Goal: Transaction & Acquisition: Purchase product/service

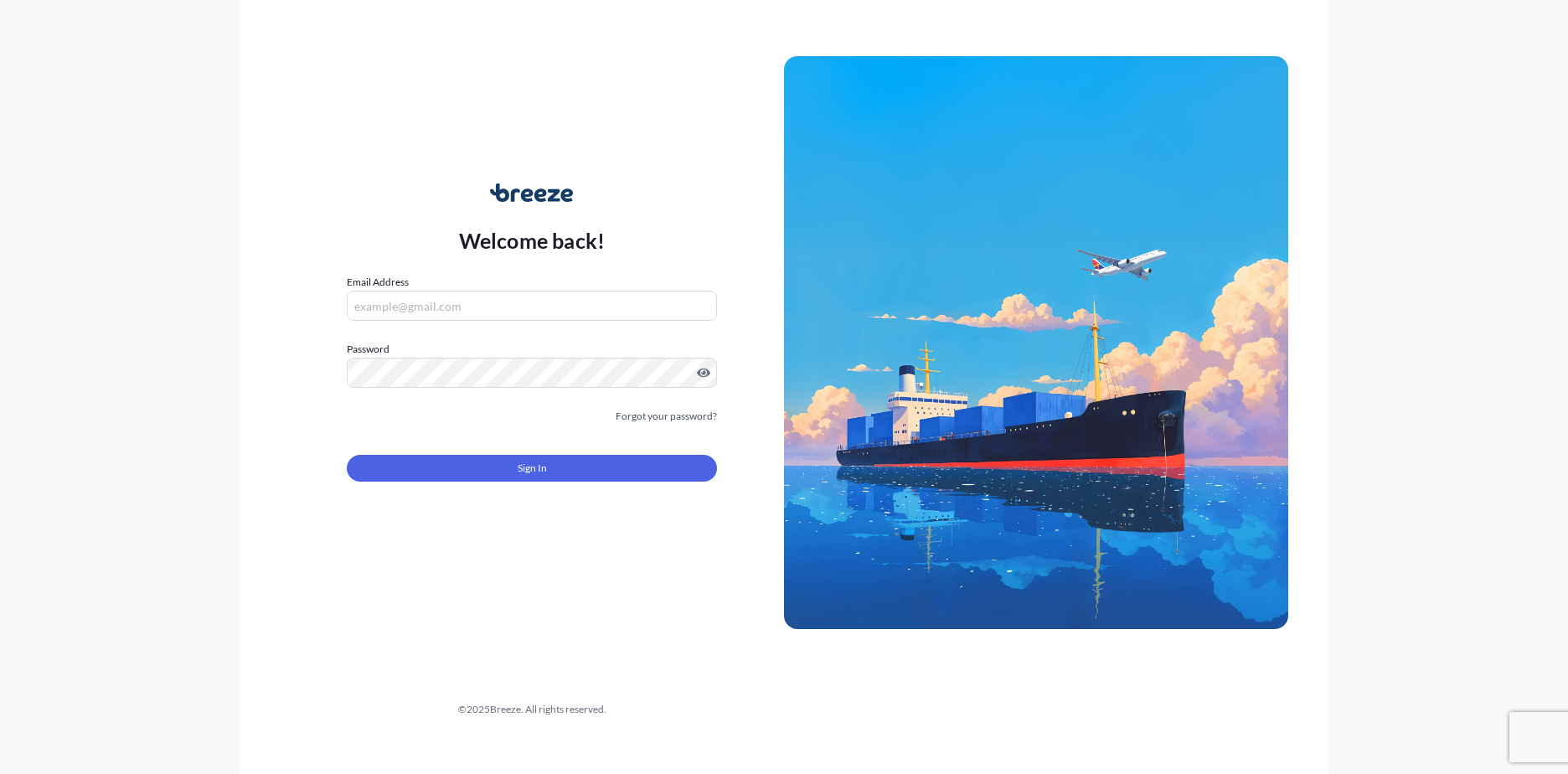
type input "[EMAIL_ADDRESS][DOMAIN_NAME]"
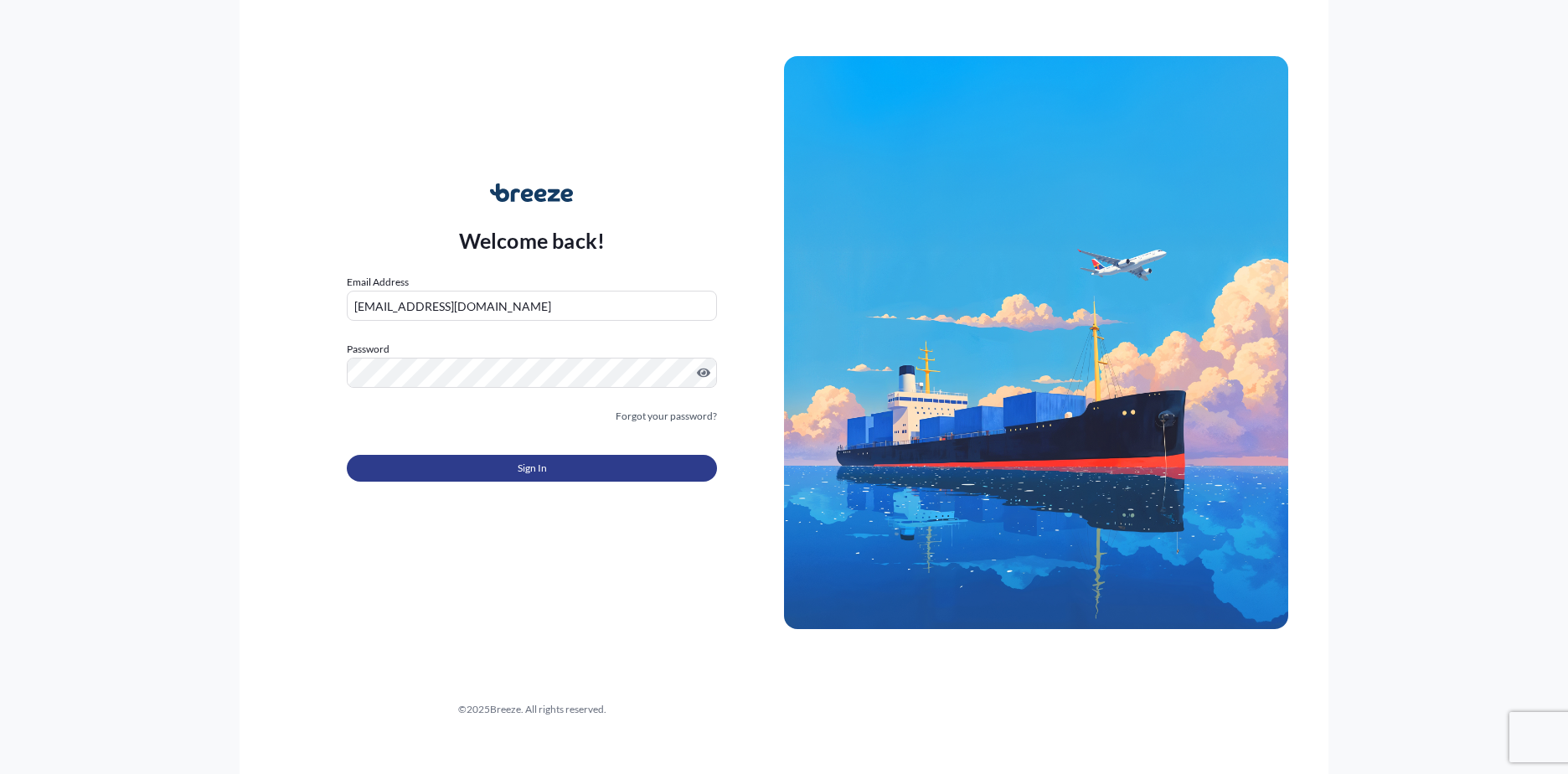
click at [510, 467] on button "Sign In" at bounding box center [532, 468] width 370 height 27
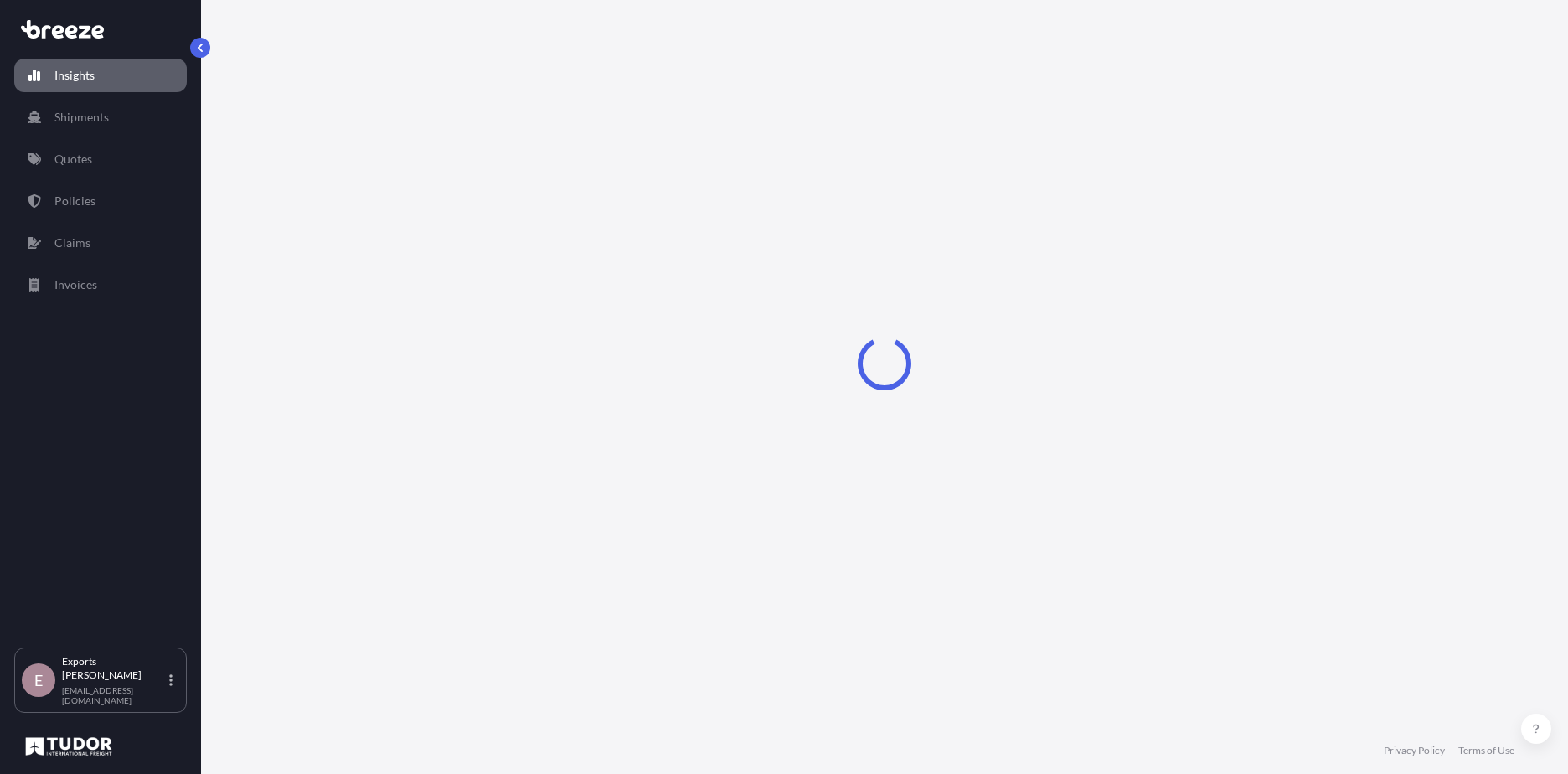
select select "2025"
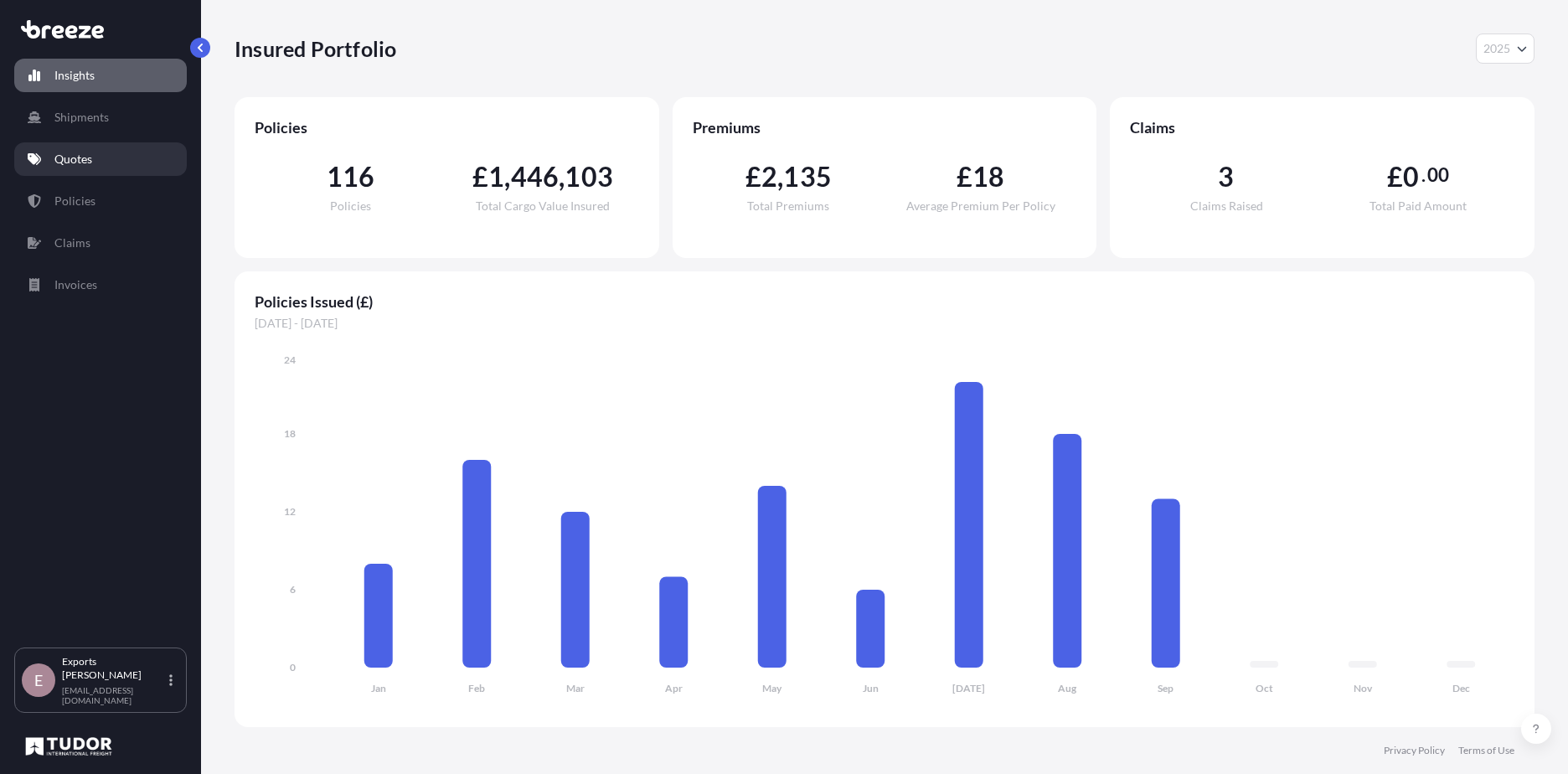
click at [87, 164] on p "Quotes" at bounding box center [73, 159] width 38 height 17
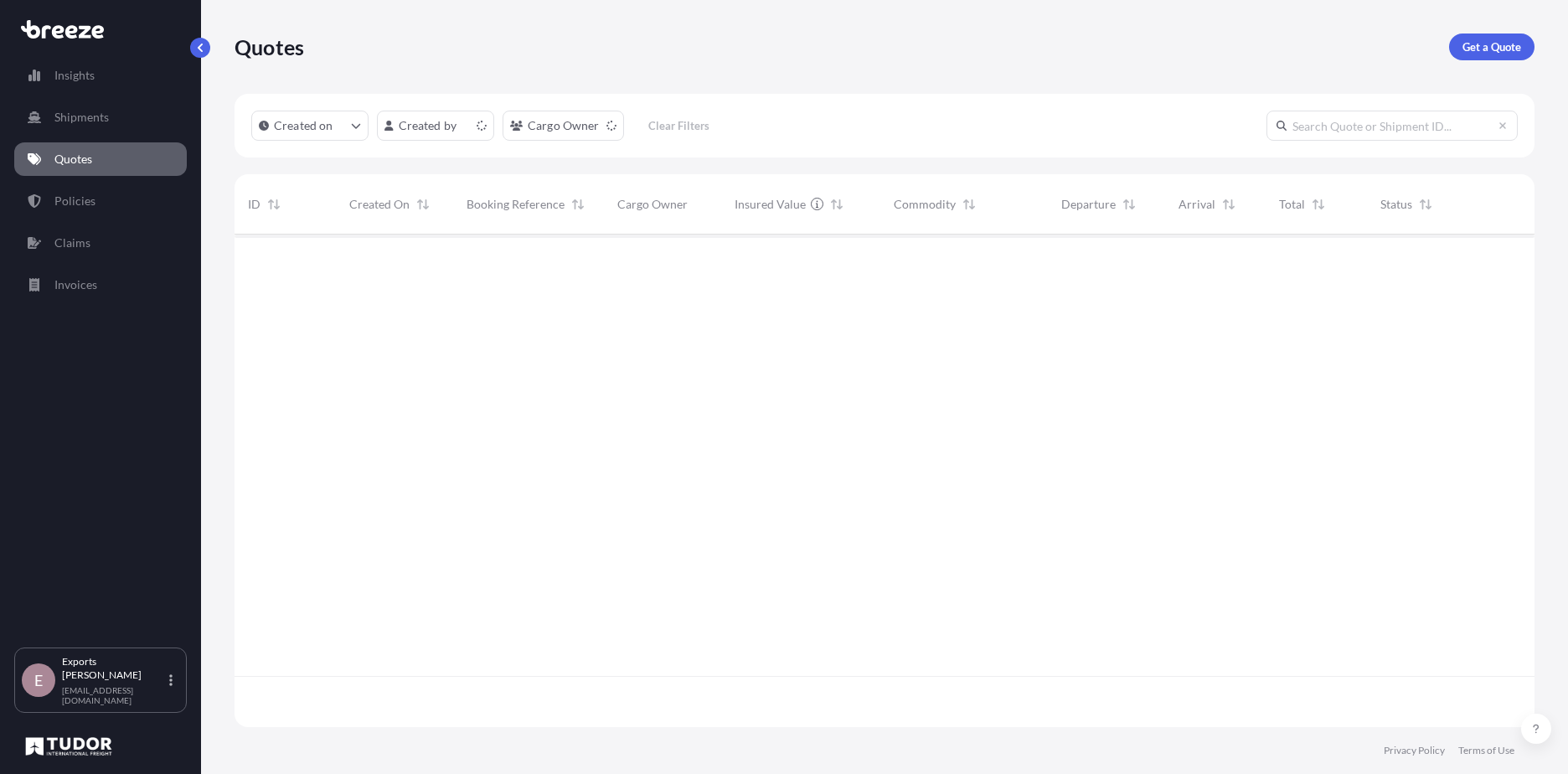
scroll to position [489, 1287]
click at [1460, 51] on link "Get a Quote" at bounding box center [1491, 47] width 85 height 27
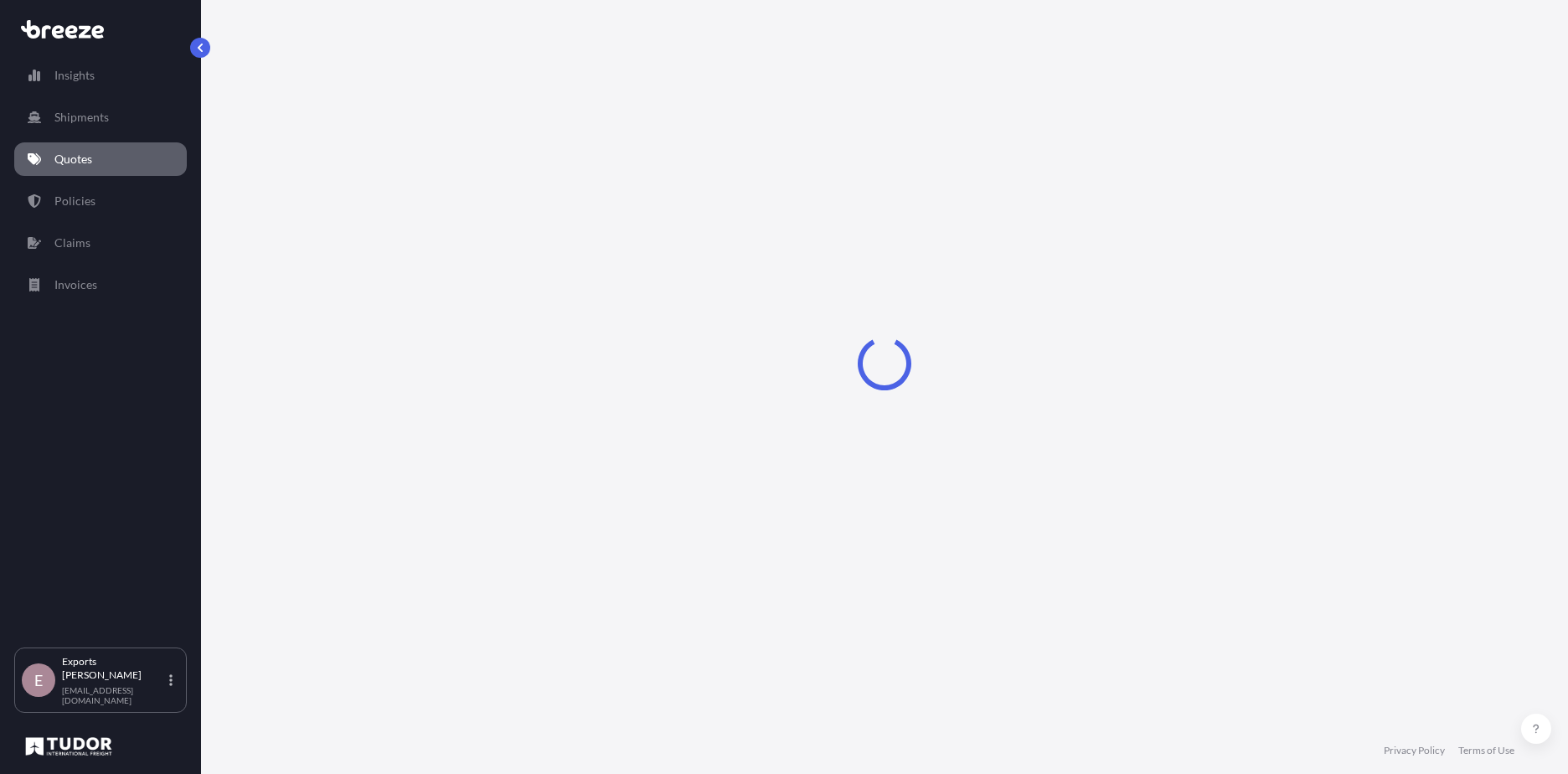
select select "Sea"
select select "1"
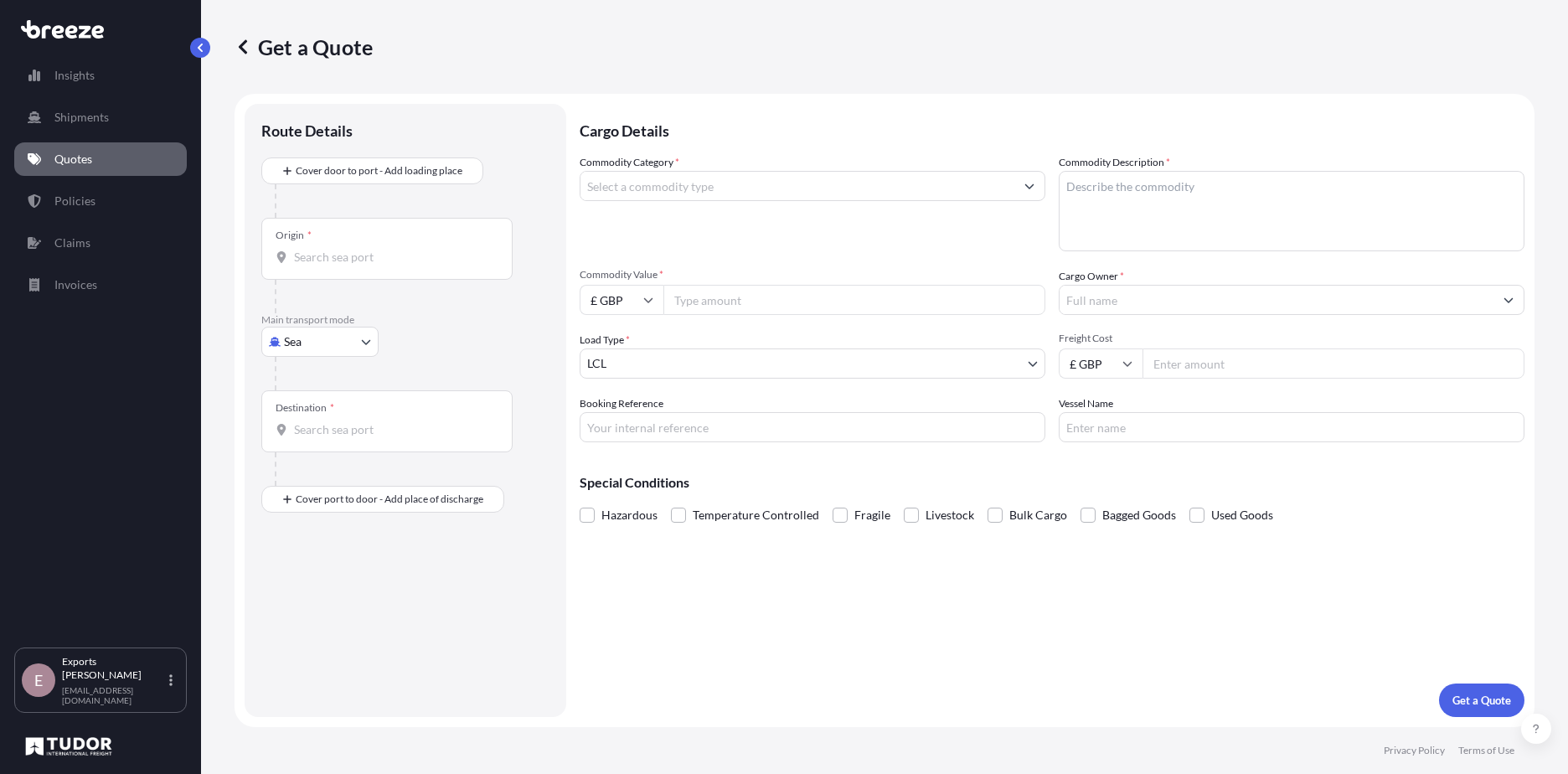
click at [324, 251] on input "Origin *" at bounding box center [393, 257] width 198 height 17
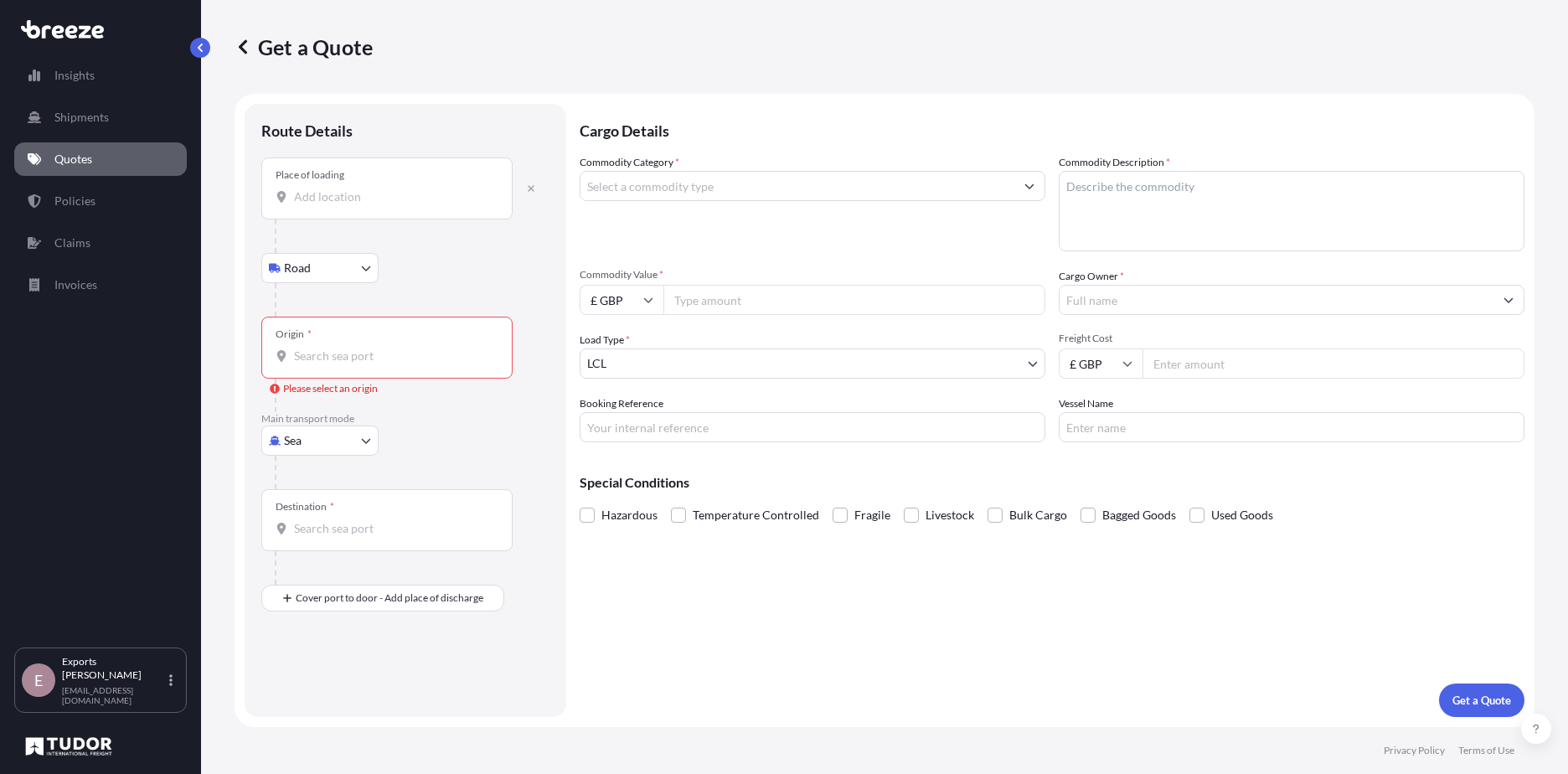
click at [343, 209] on div "Place of loading" at bounding box center [386, 188] width 251 height 62
click at [343, 205] on input "Place of loading" at bounding box center [393, 197] width 198 height 17
click at [367, 260] on span "[STREET_ADDRESS]" at bounding box center [433, 252] width 229 height 17
type input "[STREET_ADDRESS]"
click at [371, 342] on div "Origin *" at bounding box center [386, 353] width 251 height 62
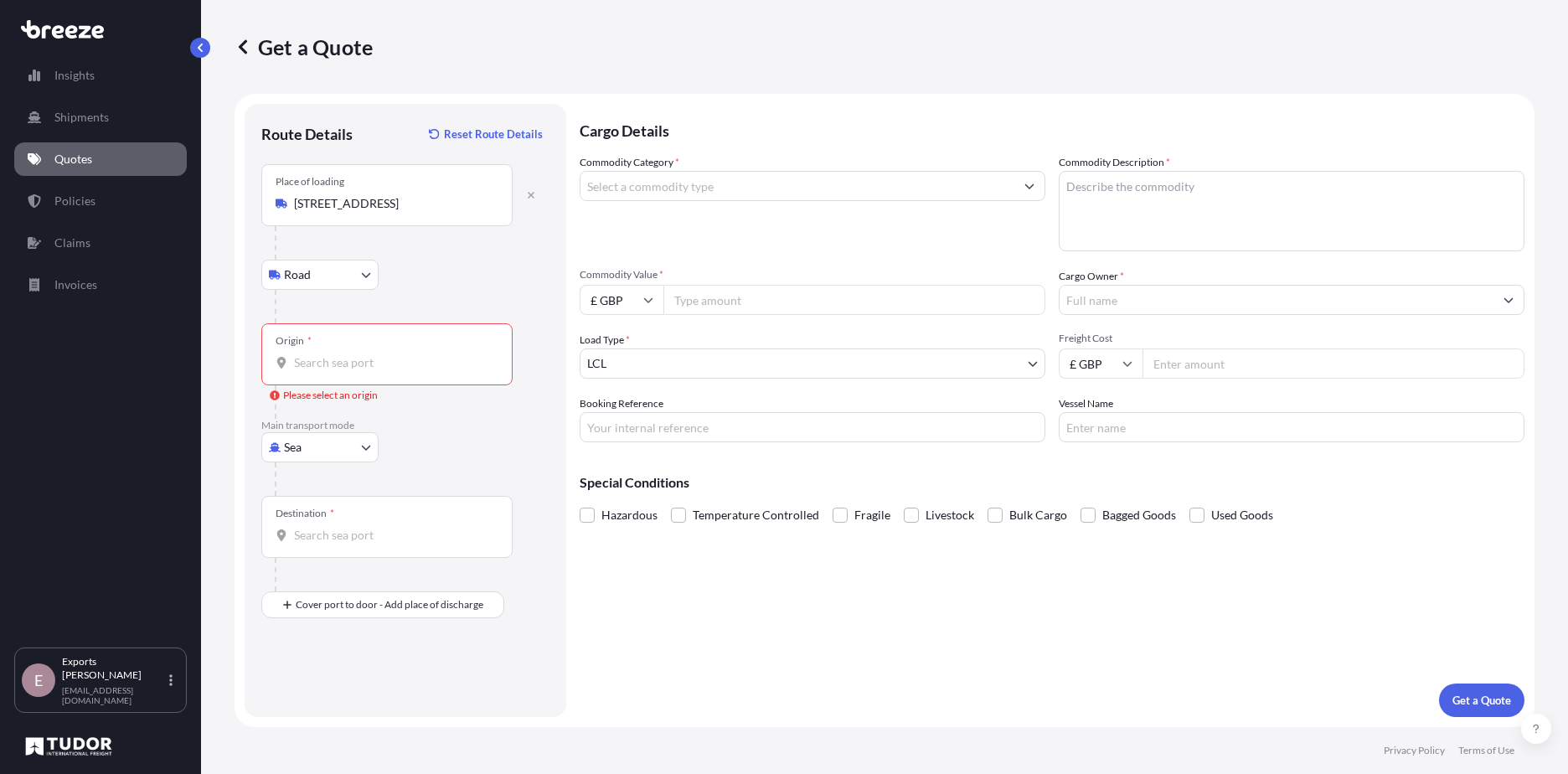
click at [371, 354] on input "Origin * Please select an origin" at bounding box center [393, 362] width 198 height 17
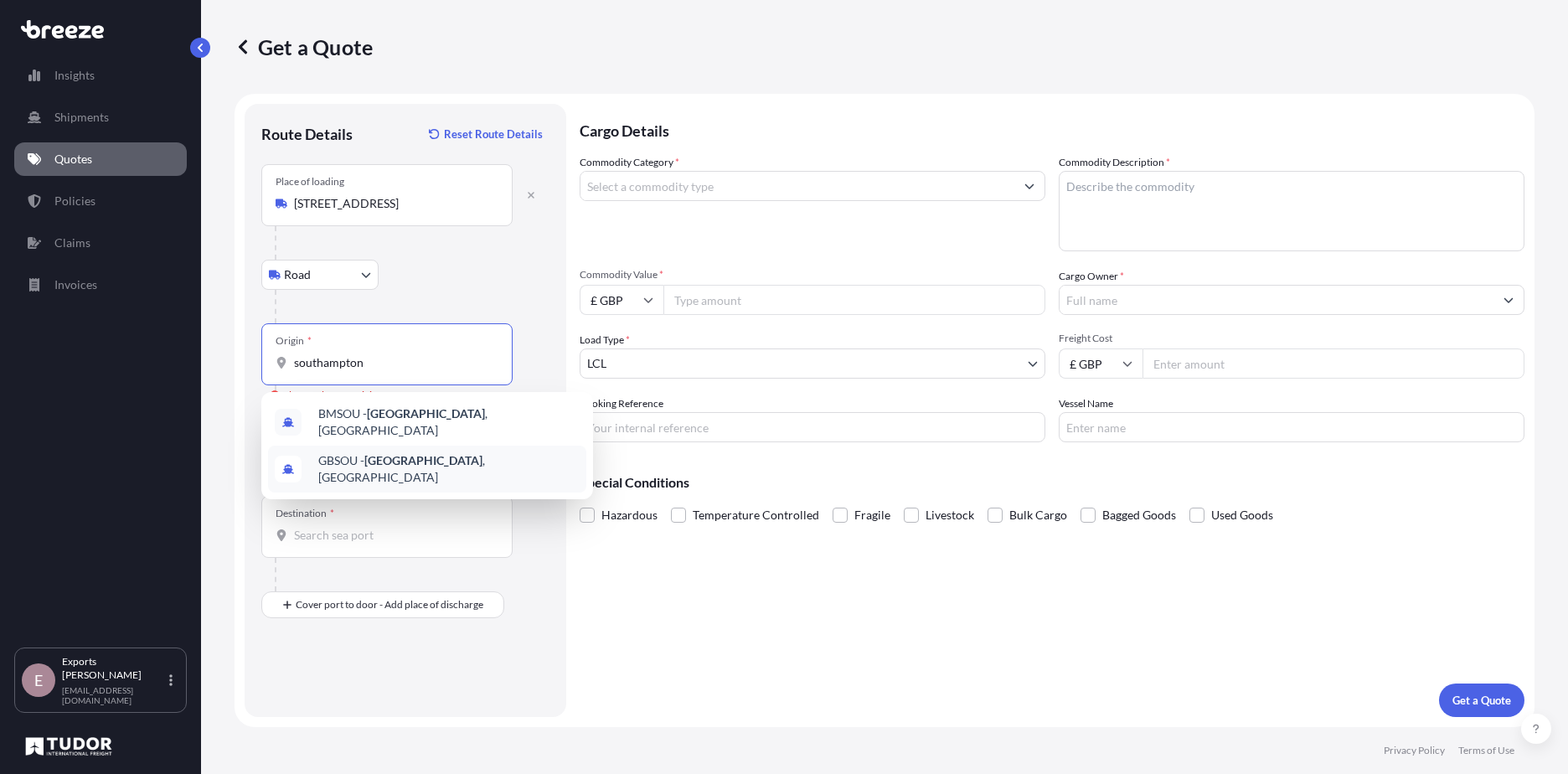
click at [487, 462] on span "GBSOU - [GEOGRAPHIC_DATA] , [GEOGRAPHIC_DATA]" at bounding box center [449, 469] width 261 height 33
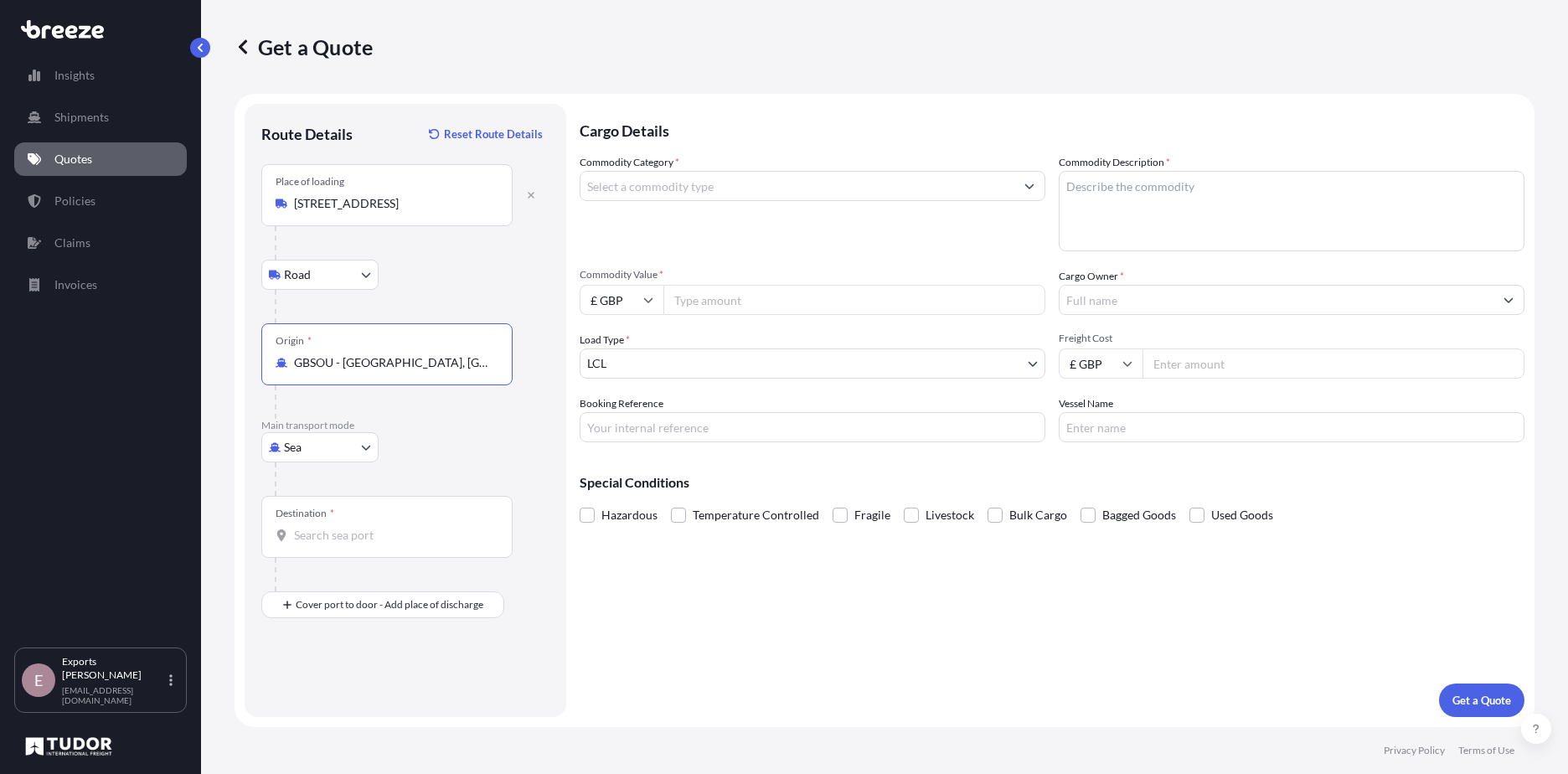
type input "GBSOU - [GEOGRAPHIC_DATA], [GEOGRAPHIC_DATA]"
click at [346, 522] on div "Destination *" at bounding box center [386, 526] width 251 height 62
click at [346, 527] on input "Destination *" at bounding box center [393, 535] width 198 height 17
type input "TWKHH - [GEOGRAPHIC_DATA], [GEOGRAPHIC_DATA]"
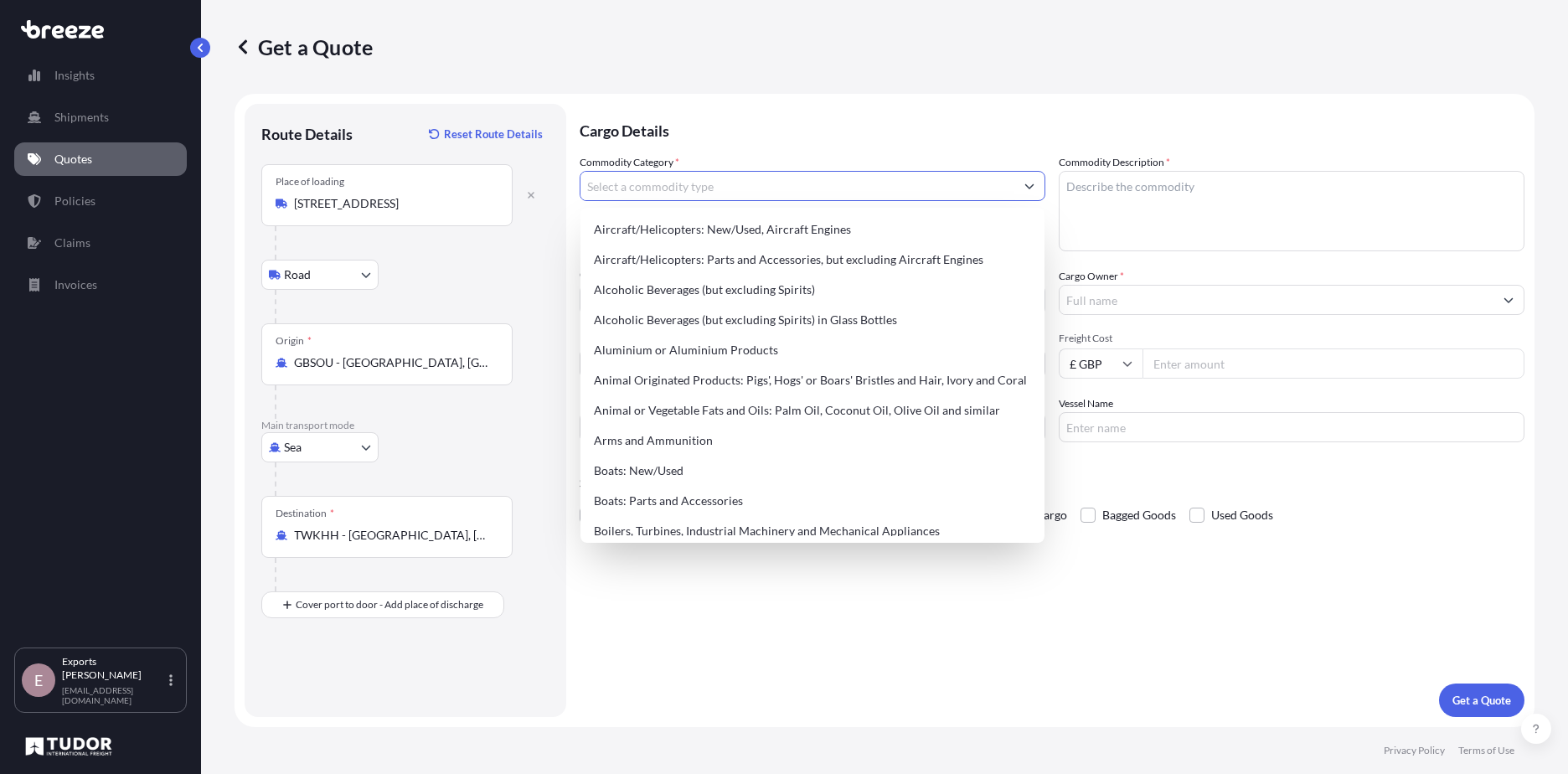
click at [682, 191] on input "Commodity Category *" at bounding box center [797, 186] width 434 height 30
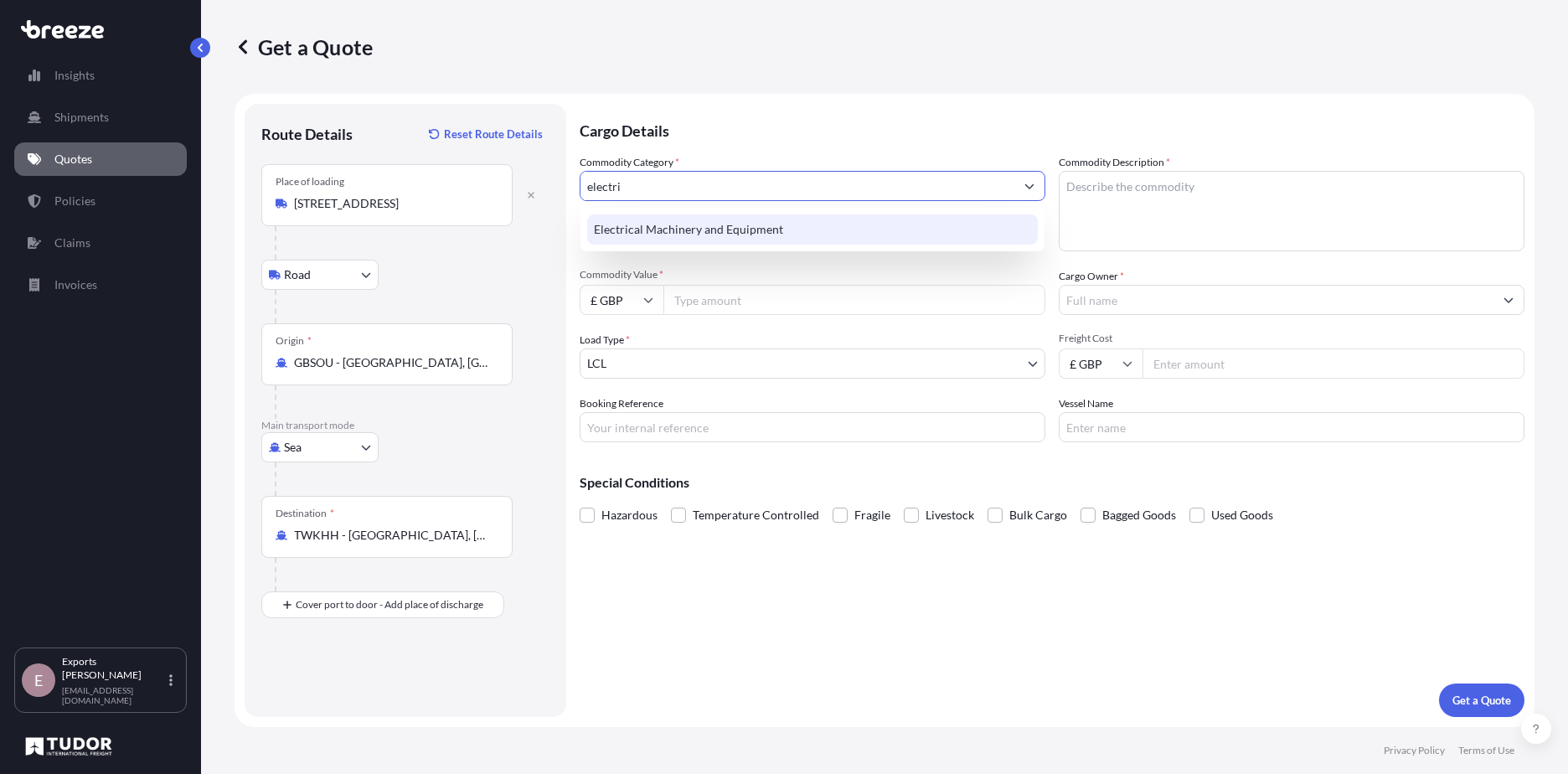
click at [740, 225] on div "Electrical Machinery and Equipment" at bounding box center [812, 230] width 451 height 30
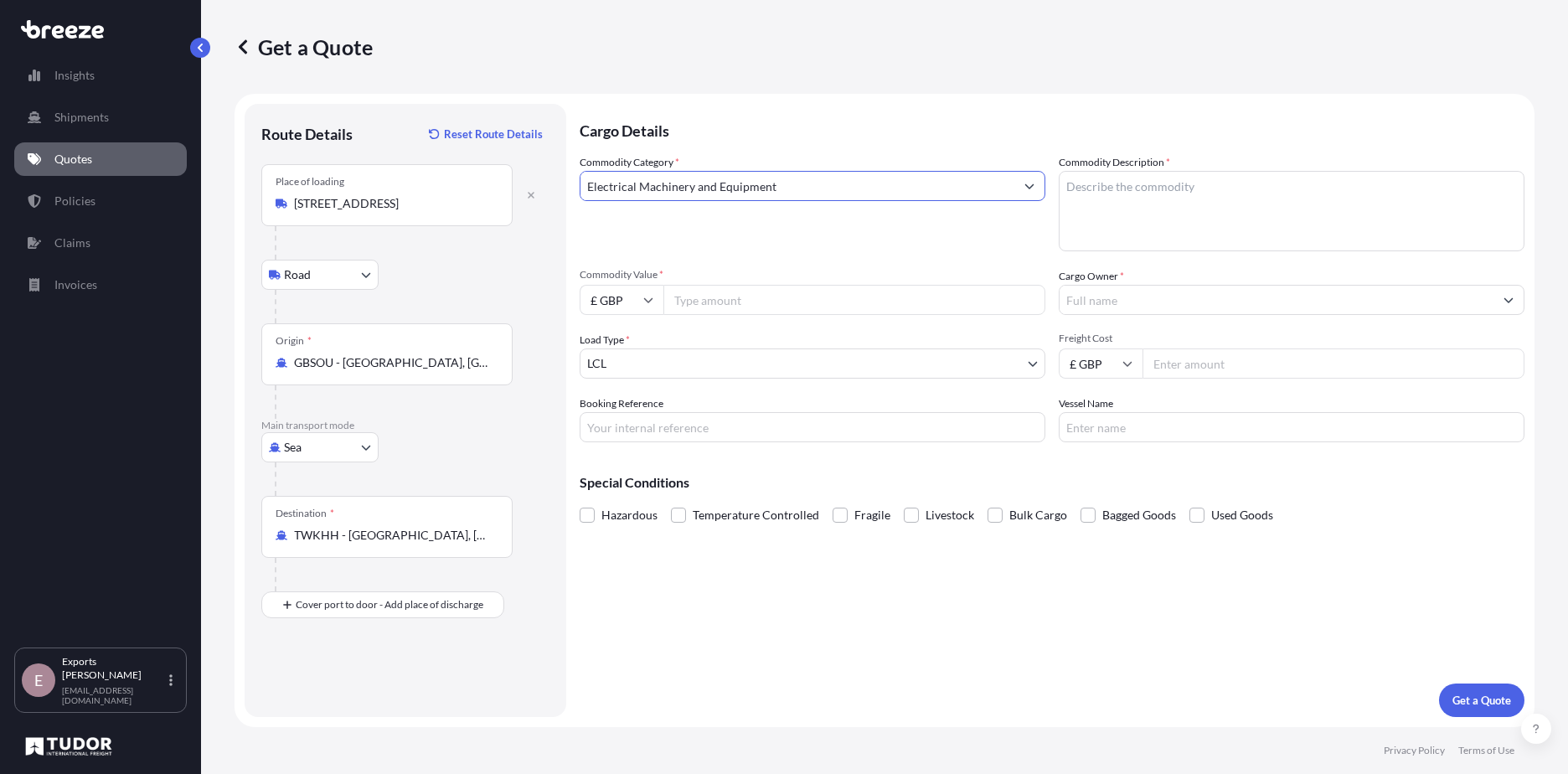
type input "Electrical Machinery and Equipment"
click at [1201, 184] on textarea "Commodity Description *" at bounding box center [1291, 211] width 466 height 81
type textarea "i"
type textarea "INCUBATOR PARTS"
click at [637, 308] on input "£ GBP" at bounding box center [622, 300] width 84 height 30
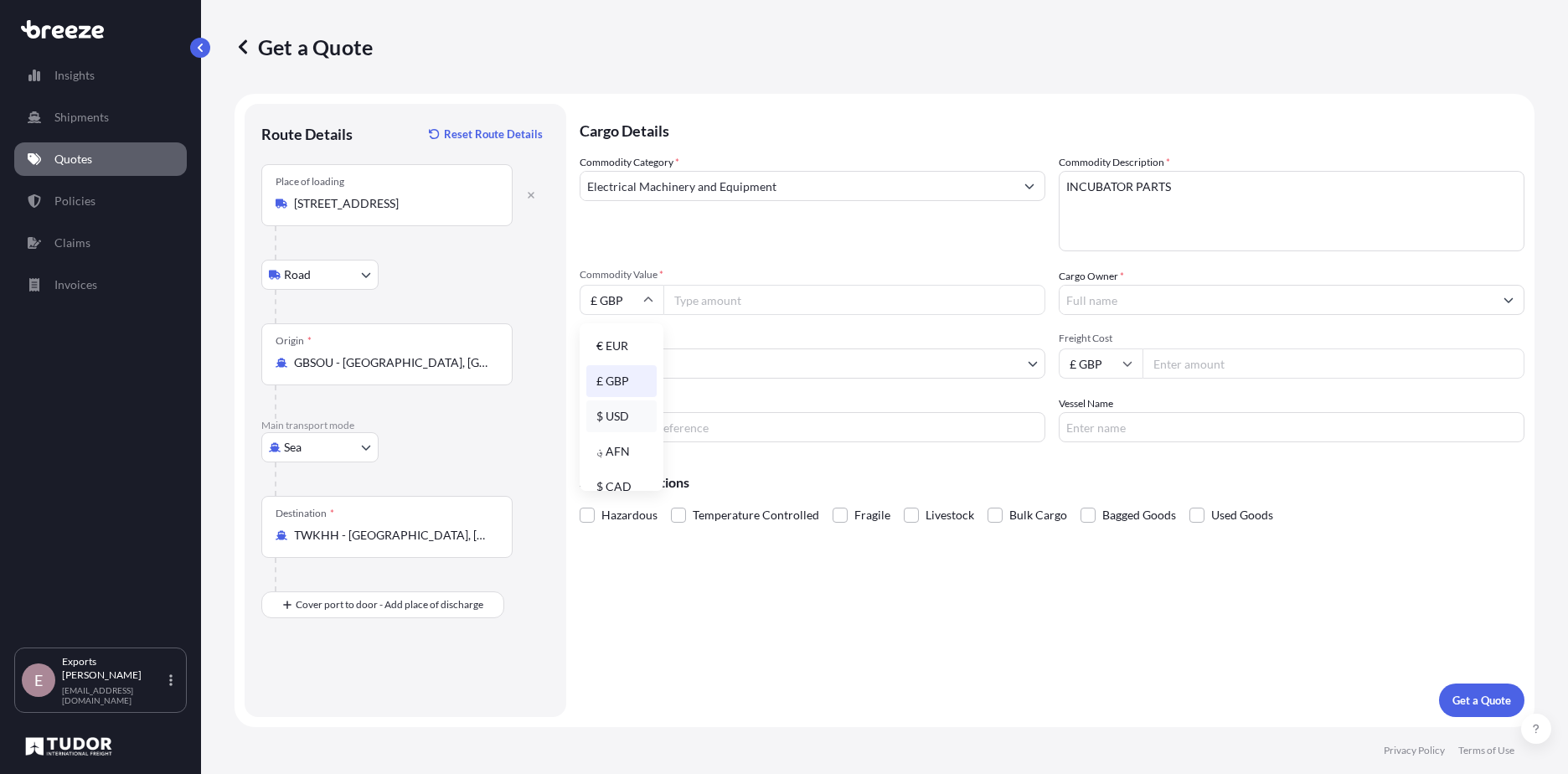
click at [623, 421] on div "$ USD" at bounding box center [621, 417] width 71 height 32
type input "$ USD"
click at [730, 302] on input "Commodity Value *" at bounding box center [853, 300] width 382 height 30
type input "67350"
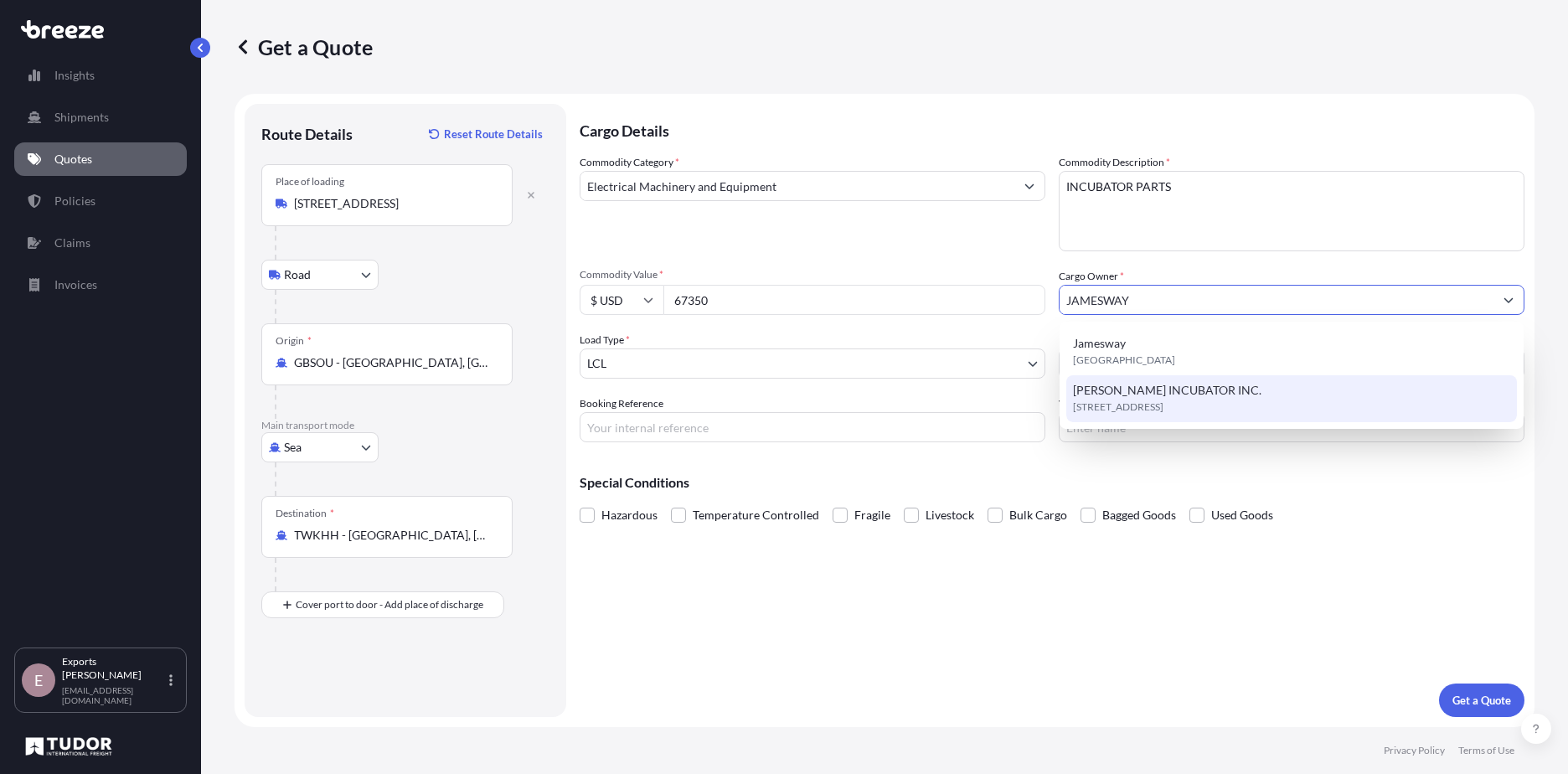
click at [1163, 401] on span "[STREET_ADDRESS]" at bounding box center [1117, 407] width 90 height 17
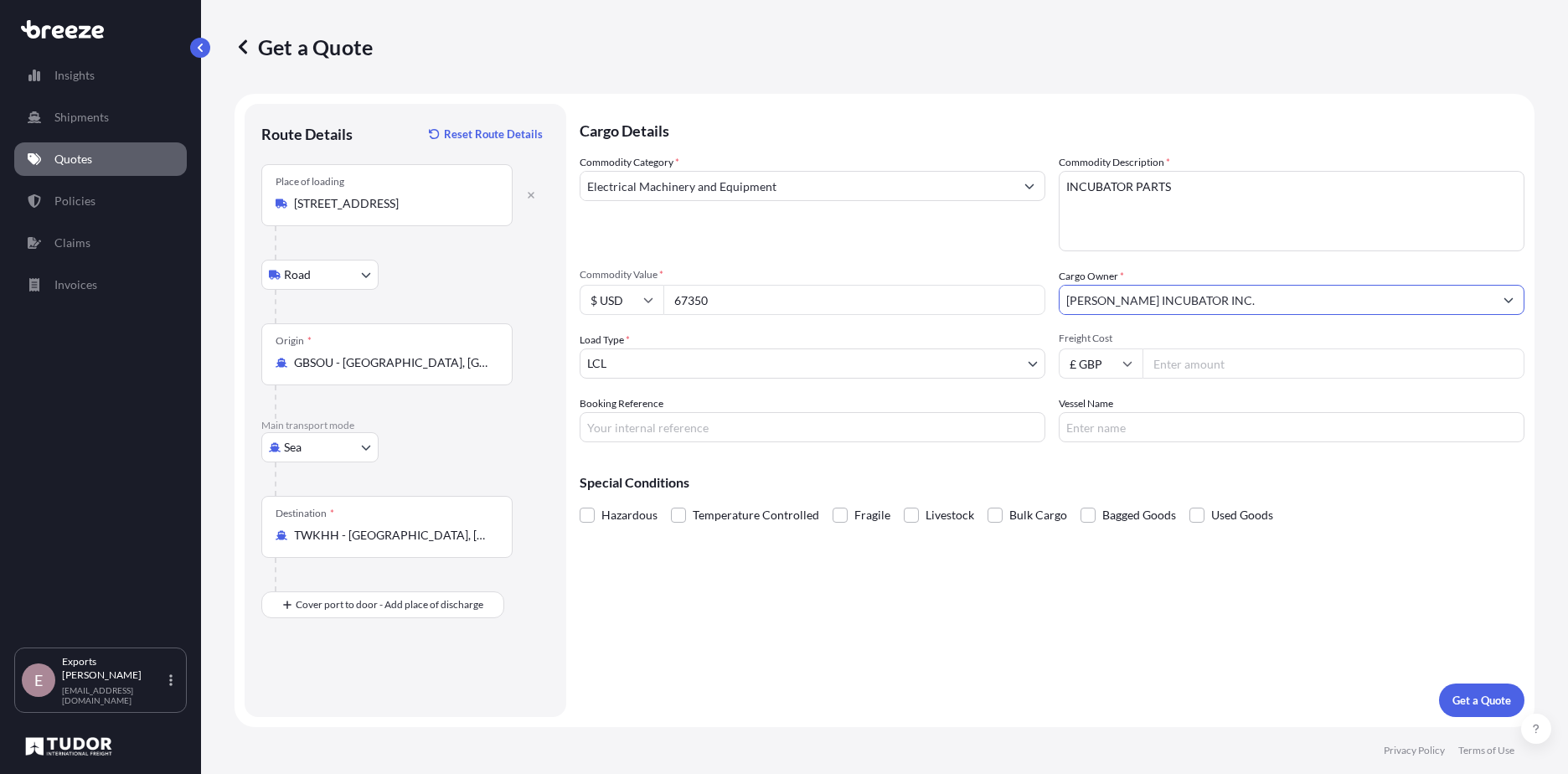
type input "[PERSON_NAME] INCUBATOR INC."
click at [1202, 353] on input "Freight Cost" at bounding box center [1333, 363] width 382 height 30
type input "597.29"
click at [706, 424] on input "Booking Reference" at bounding box center [812, 428] width 466 height 30
type input "176633"
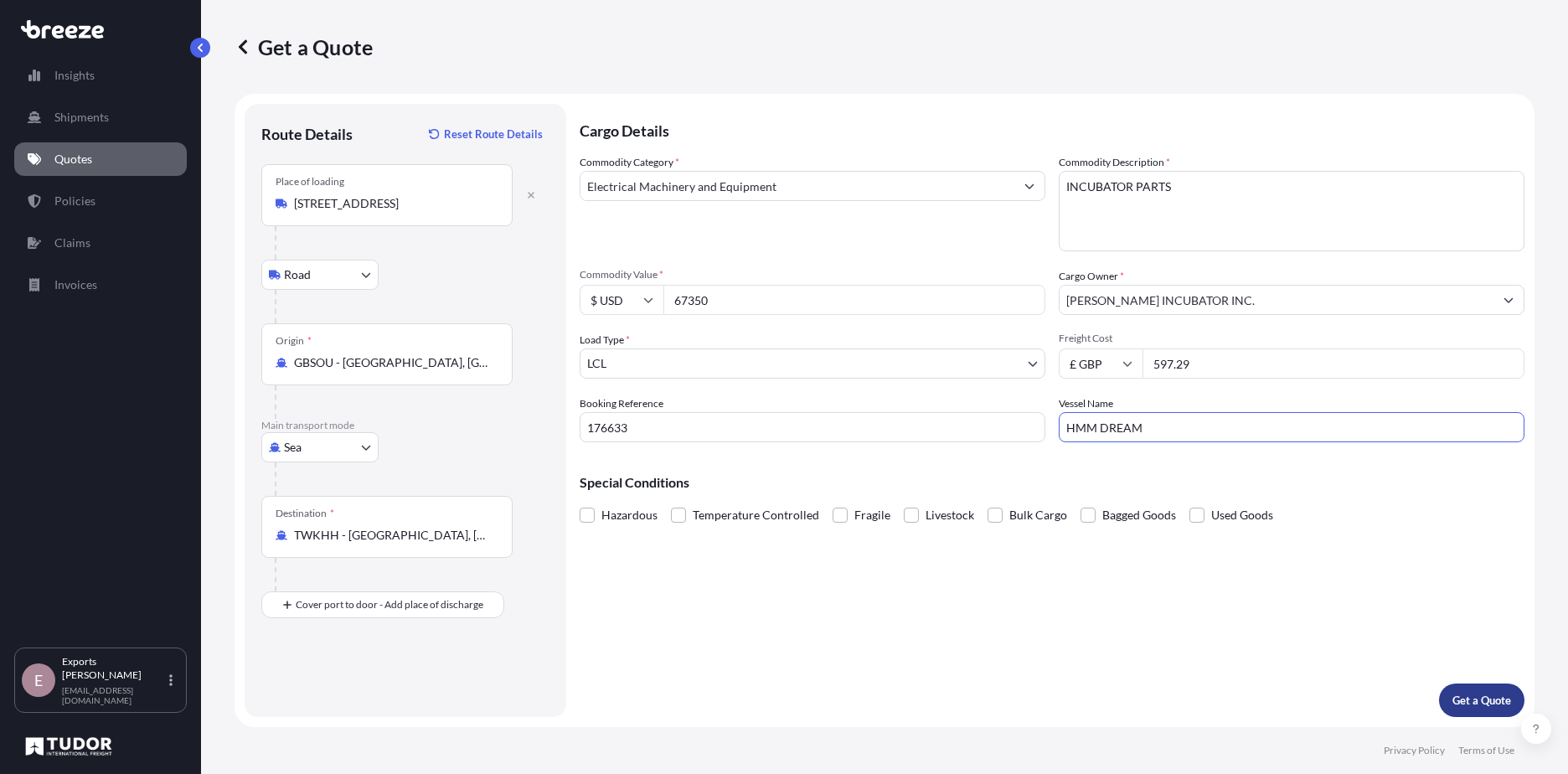
type input "HMM DREAM"
click at [1495, 700] on p "Get a Quote" at bounding box center [1481, 700] width 59 height 17
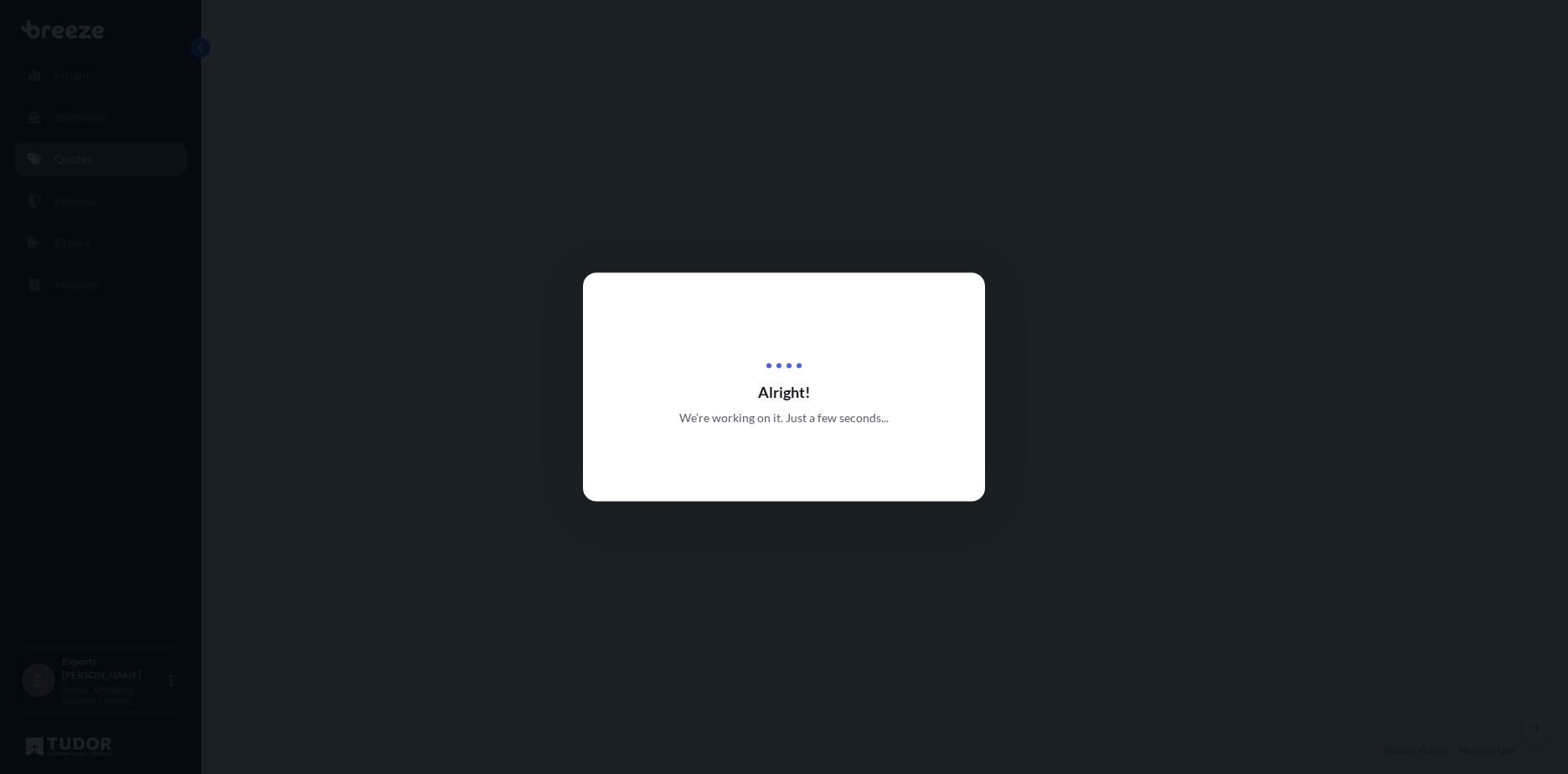
select select "Road"
select select "Sea"
select select "1"
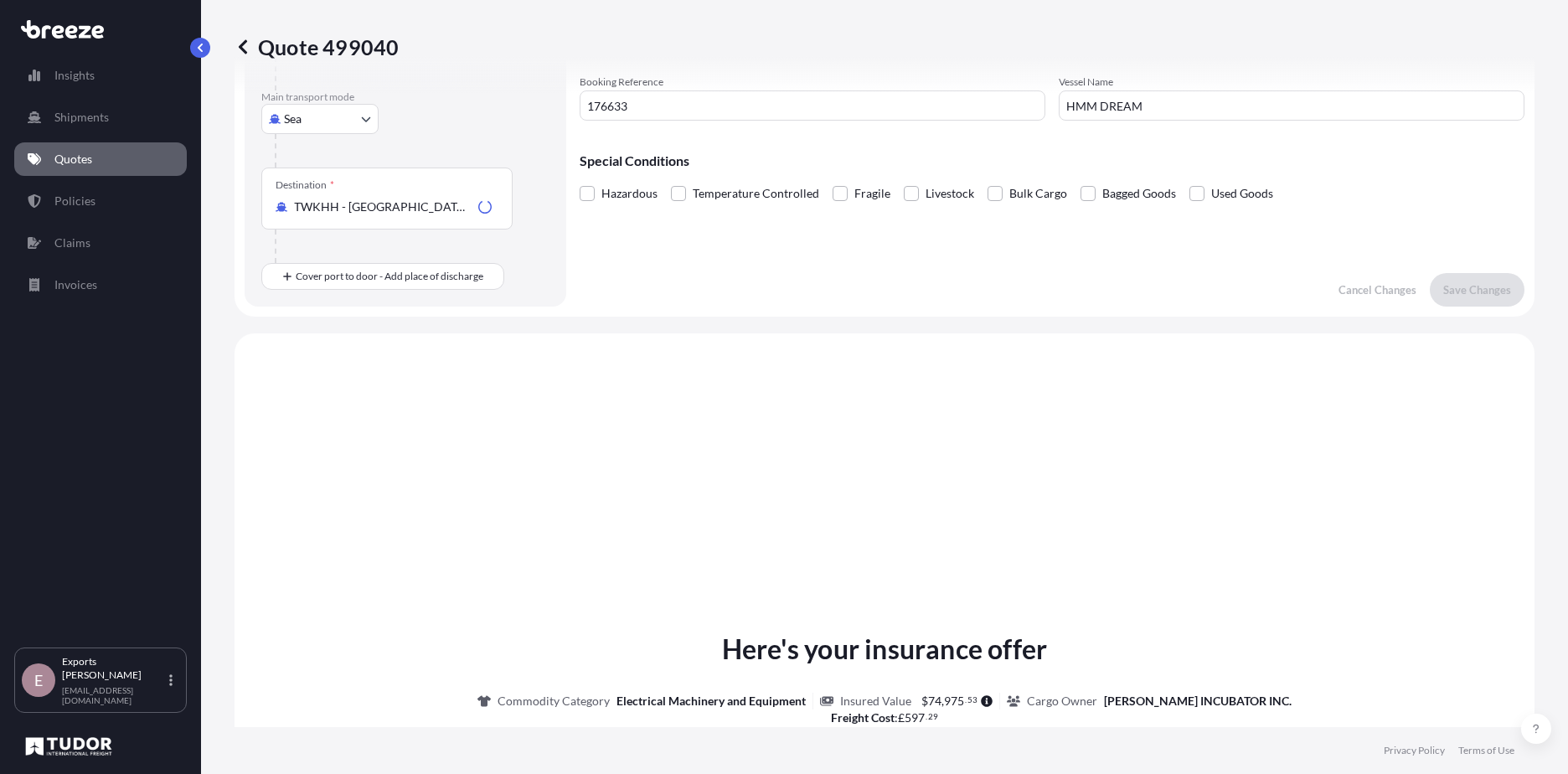
scroll to position [571, 0]
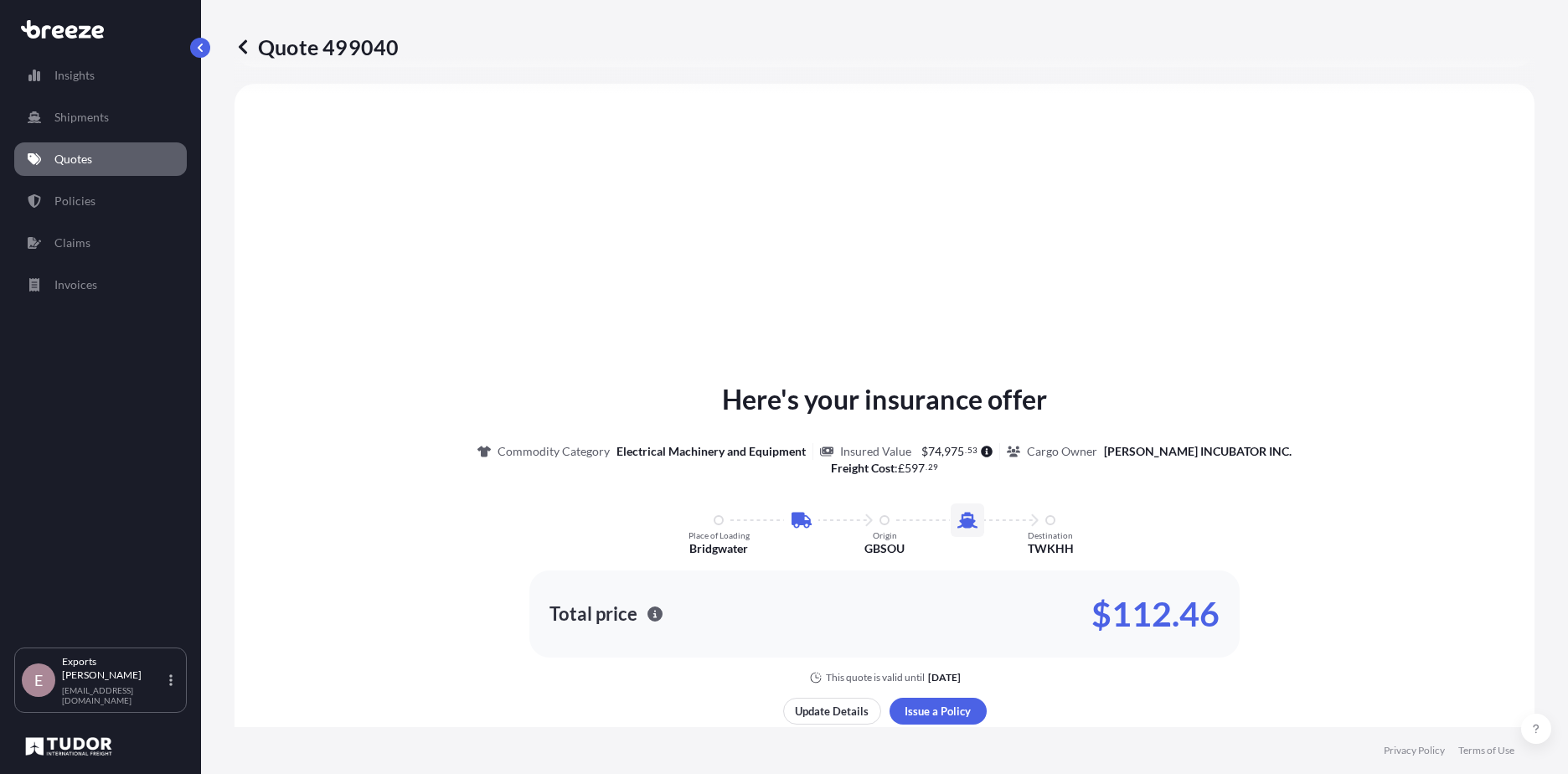
click at [1392, 374] on div "Here's your insurance offer Commodity Category Electrical Machinery and Equipme…" at bounding box center [884, 570] width 1253 height 926
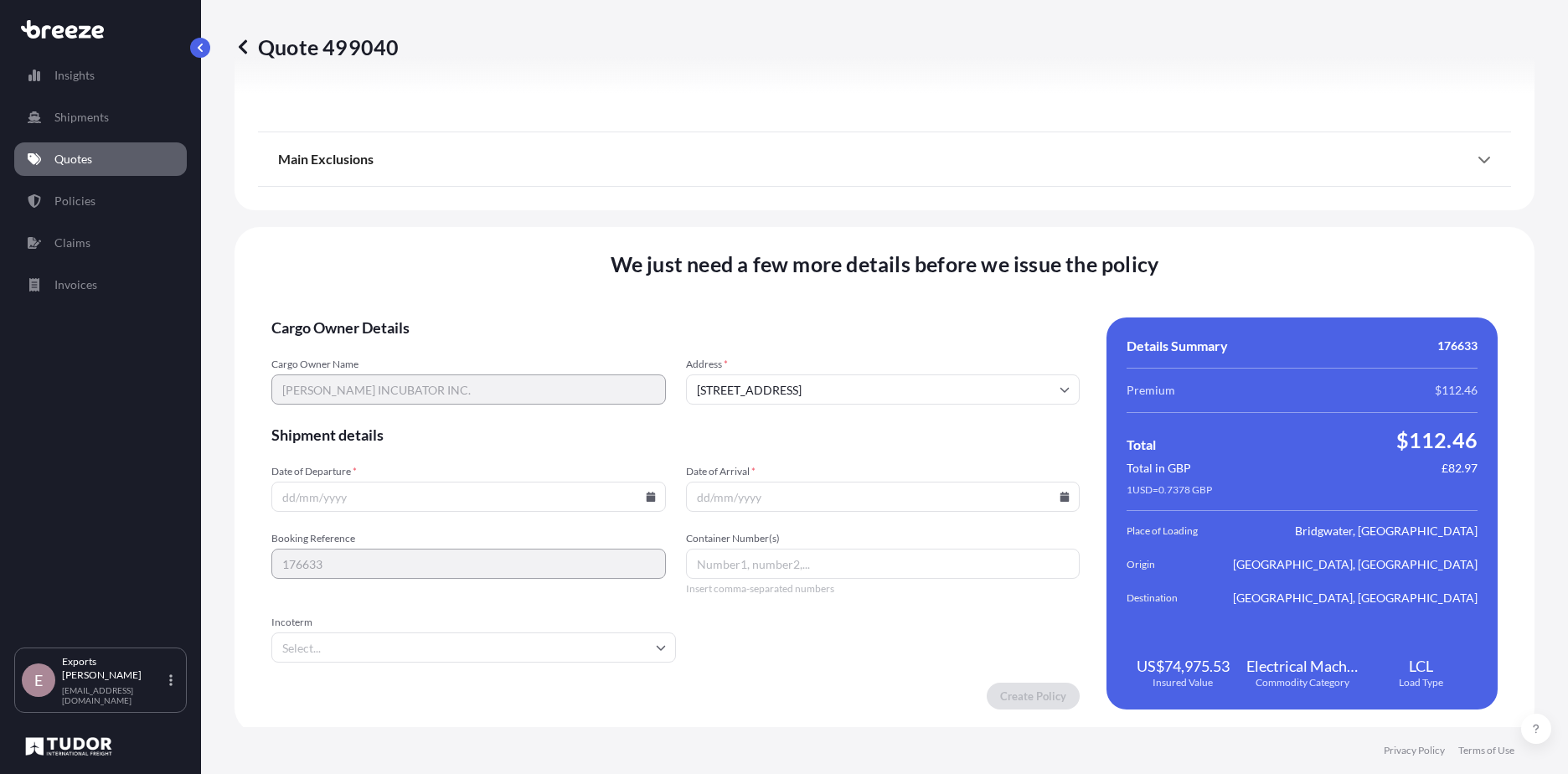
scroll to position [2019, 0]
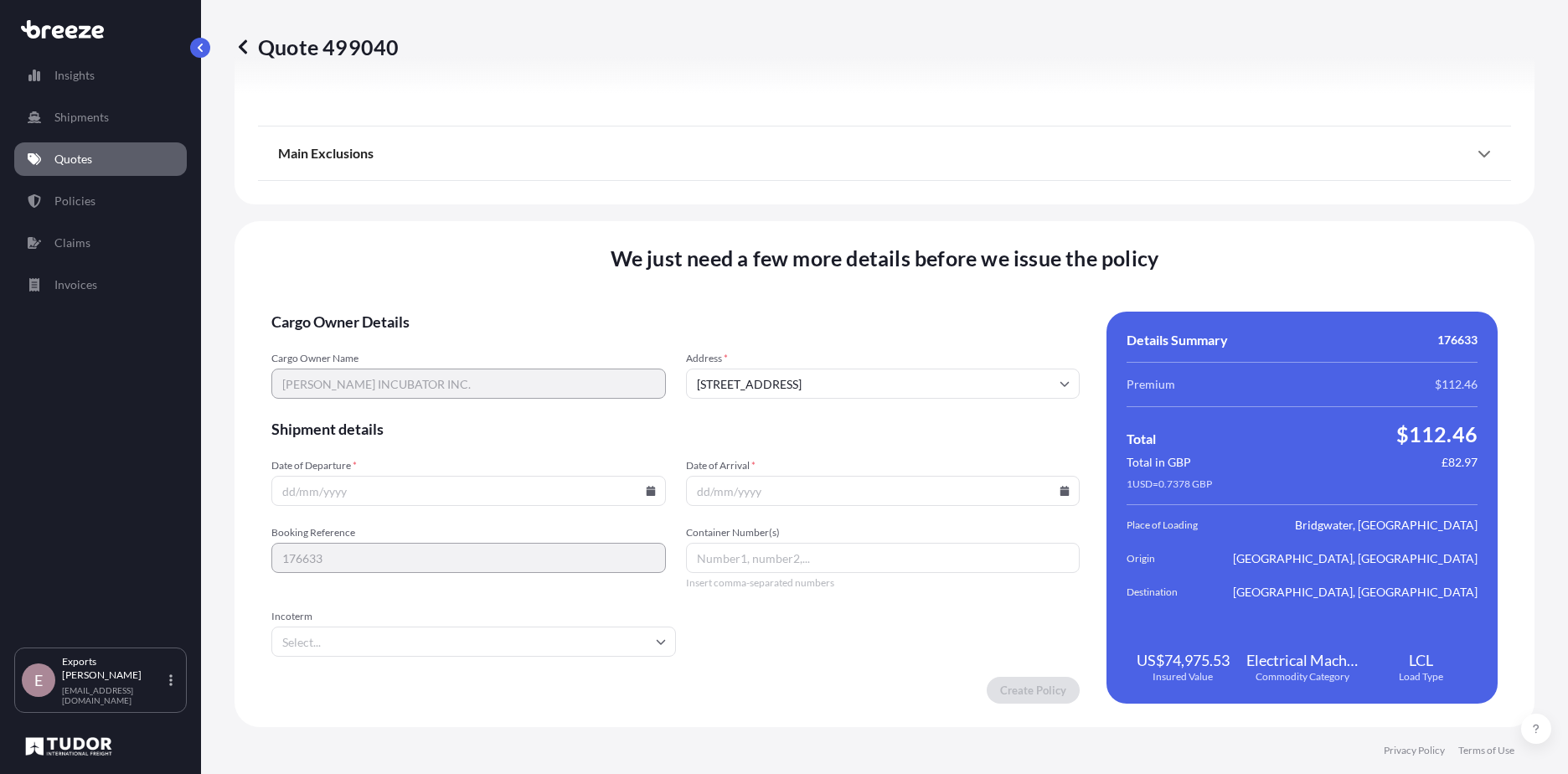
click at [438, 505] on input "Date of Departure *" at bounding box center [468, 491] width 394 height 30
click at [646, 487] on icon at bounding box center [650, 490] width 10 height 10
click at [590, 344] on button "21" at bounding box center [584, 342] width 27 height 27
type input "[DATE]"
click at [966, 506] on input "Date of Arrival *" at bounding box center [883, 491] width 394 height 30
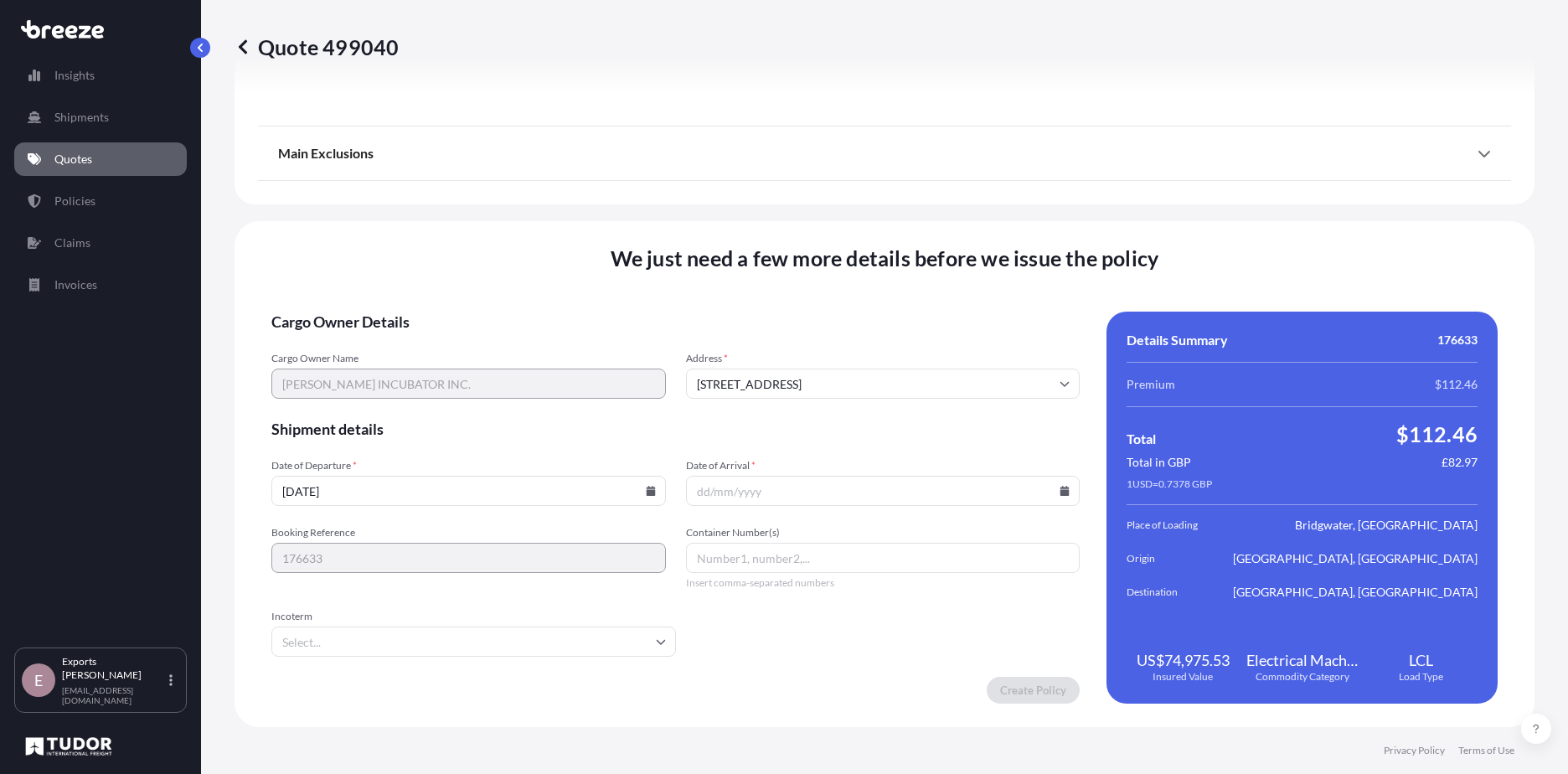
click at [1059, 490] on icon at bounding box center [1064, 490] width 10 height 10
drag, startPoint x: 960, startPoint y: 387, endPoint x: 961, endPoint y: 374, distance: 13.0
click at [960, 382] on div "22 23 24 25 26 27 28" at bounding box center [877, 374] width 268 height 30
click at [991, 206] on icon at bounding box center [992, 208] width 5 height 9
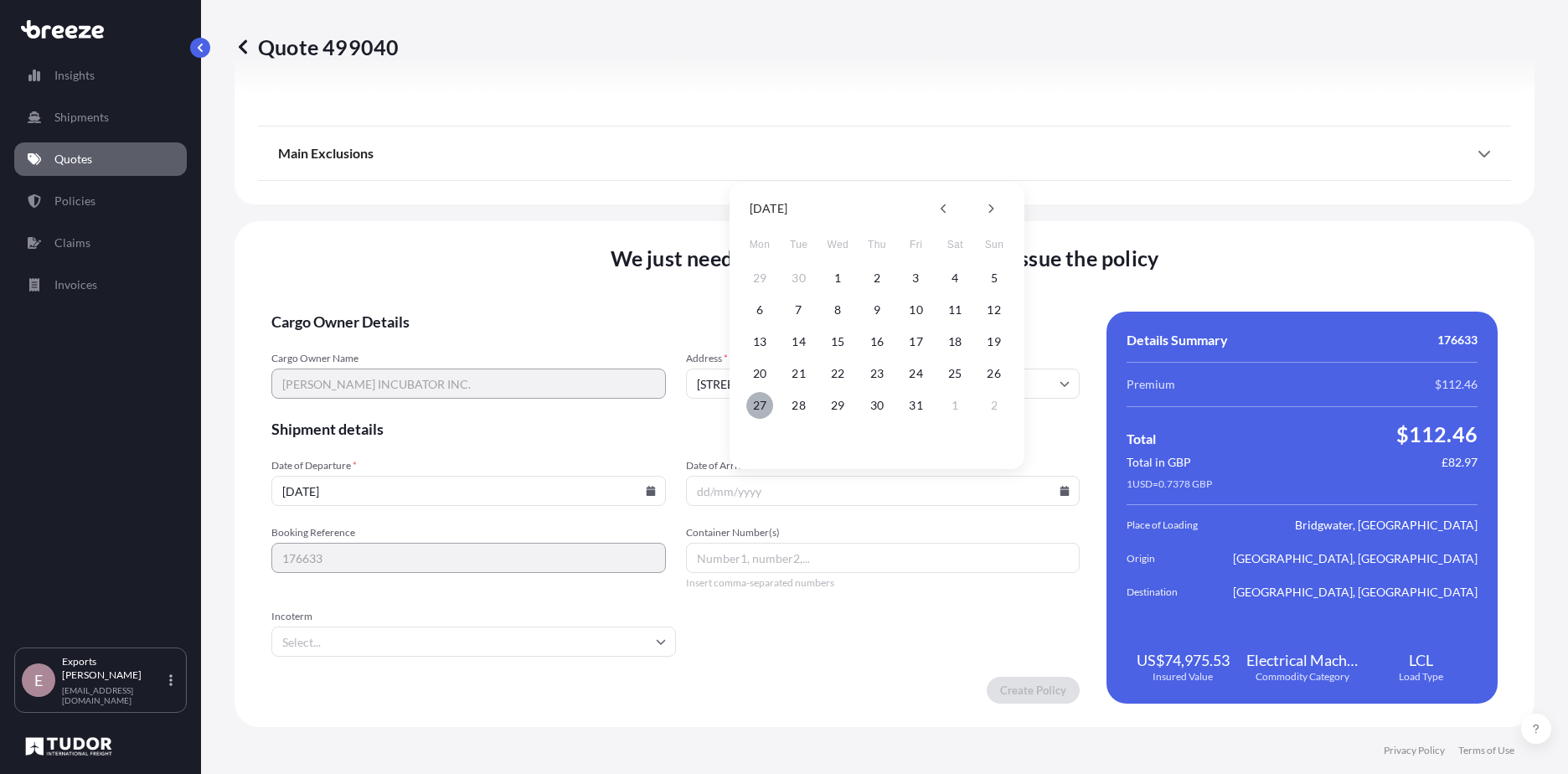
click at [755, 404] on button "27" at bounding box center [759, 405] width 27 height 27
type input "[DATE]"
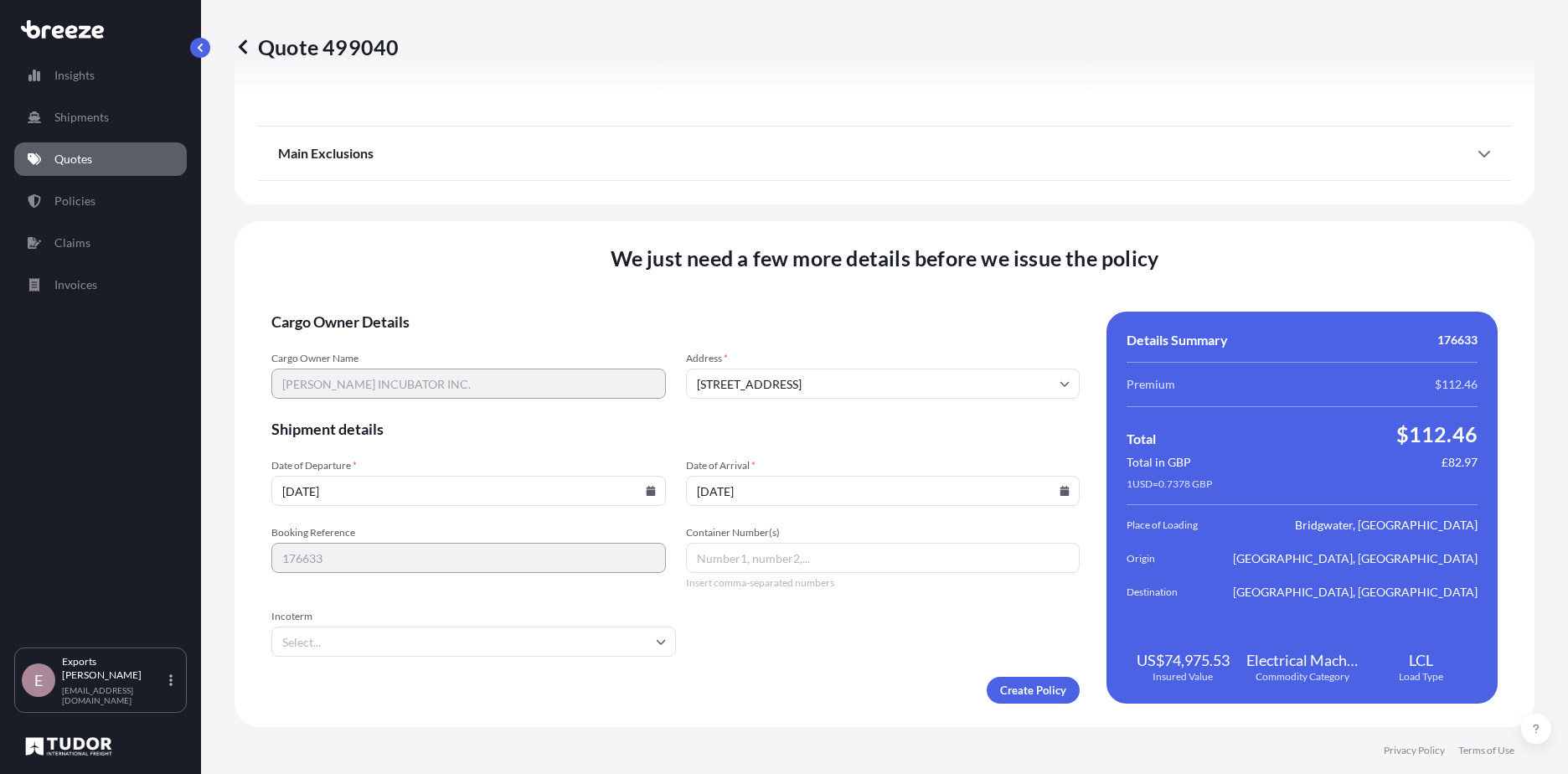
click at [825, 641] on form "Cargo Owner Details Cargo Owner Name [PERSON_NAME] INCUBATOR INC. Address * [GE…" at bounding box center [674, 507] width 808 height 392
click at [793, 566] on input "Container Number(s)" at bounding box center [883, 558] width 394 height 30
click at [451, 636] on input "Incoterm" at bounding box center [473, 642] width 404 height 30
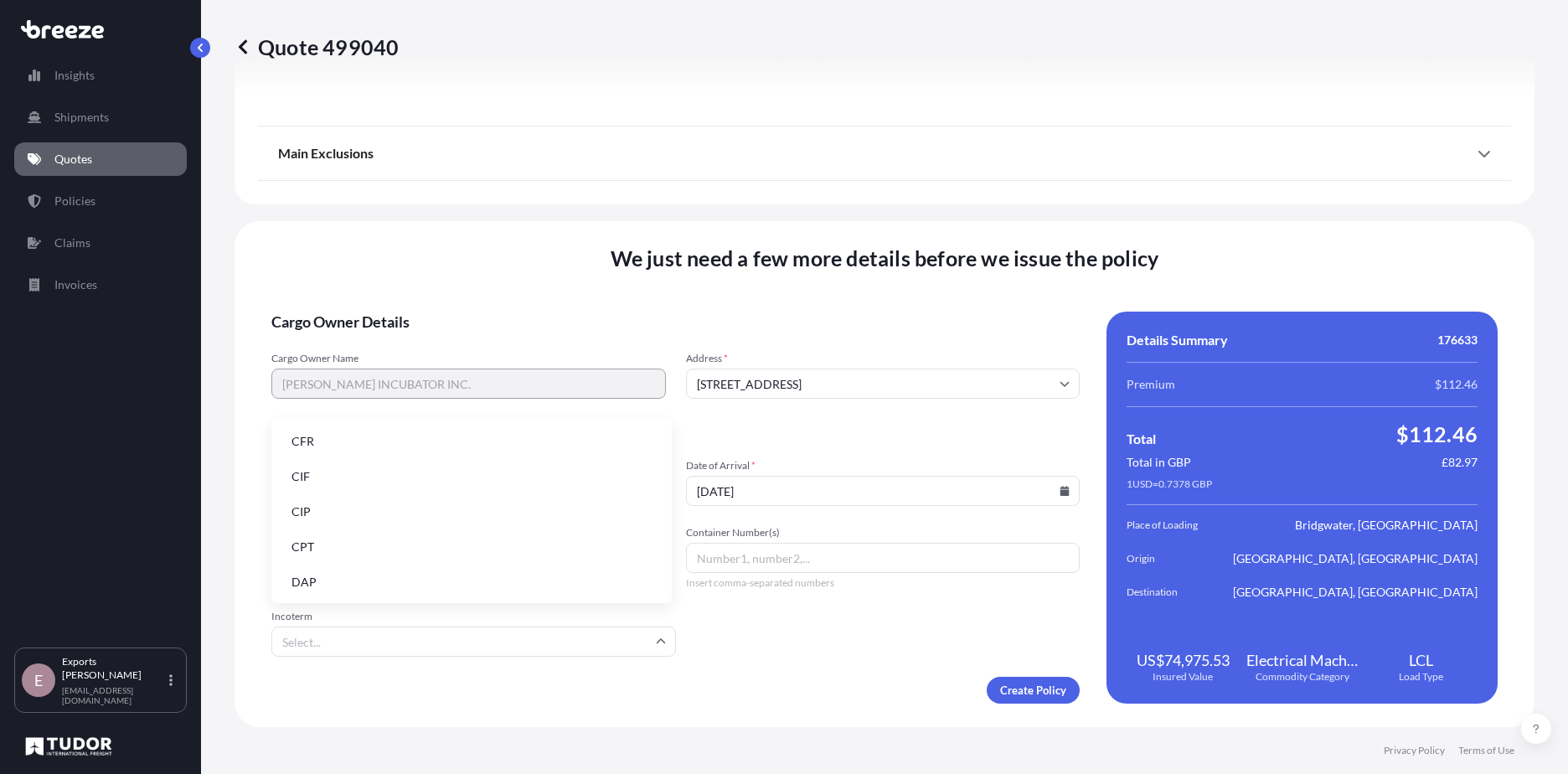
click at [357, 506] on li "CIP" at bounding box center [471, 512] width 387 height 32
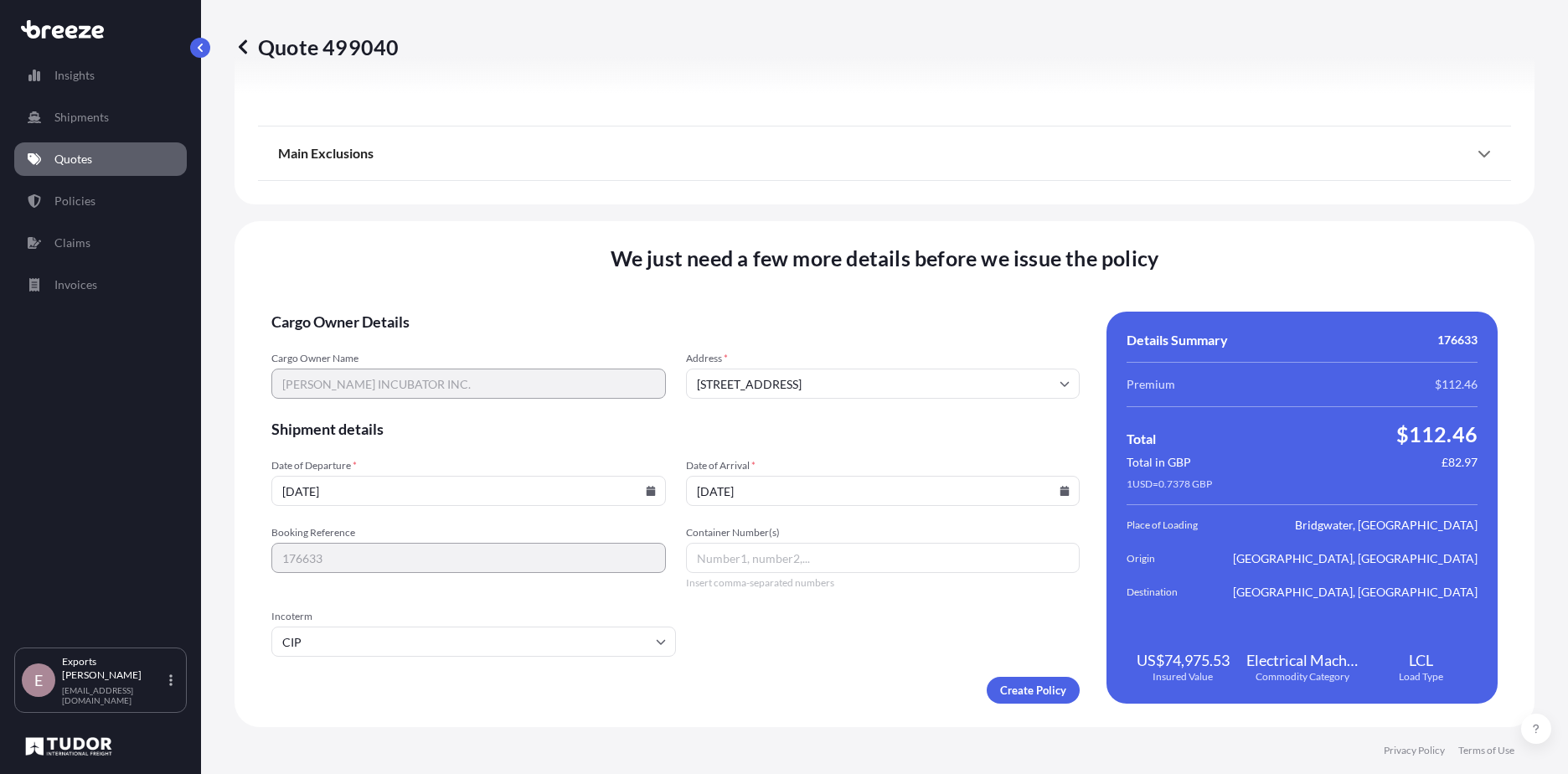
click at [809, 654] on form "Cargo Owner Details Cargo Owner Name [PERSON_NAME] INCUBATOR INC. Address * [GE…" at bounding box center [674, 507] width 808 height 392
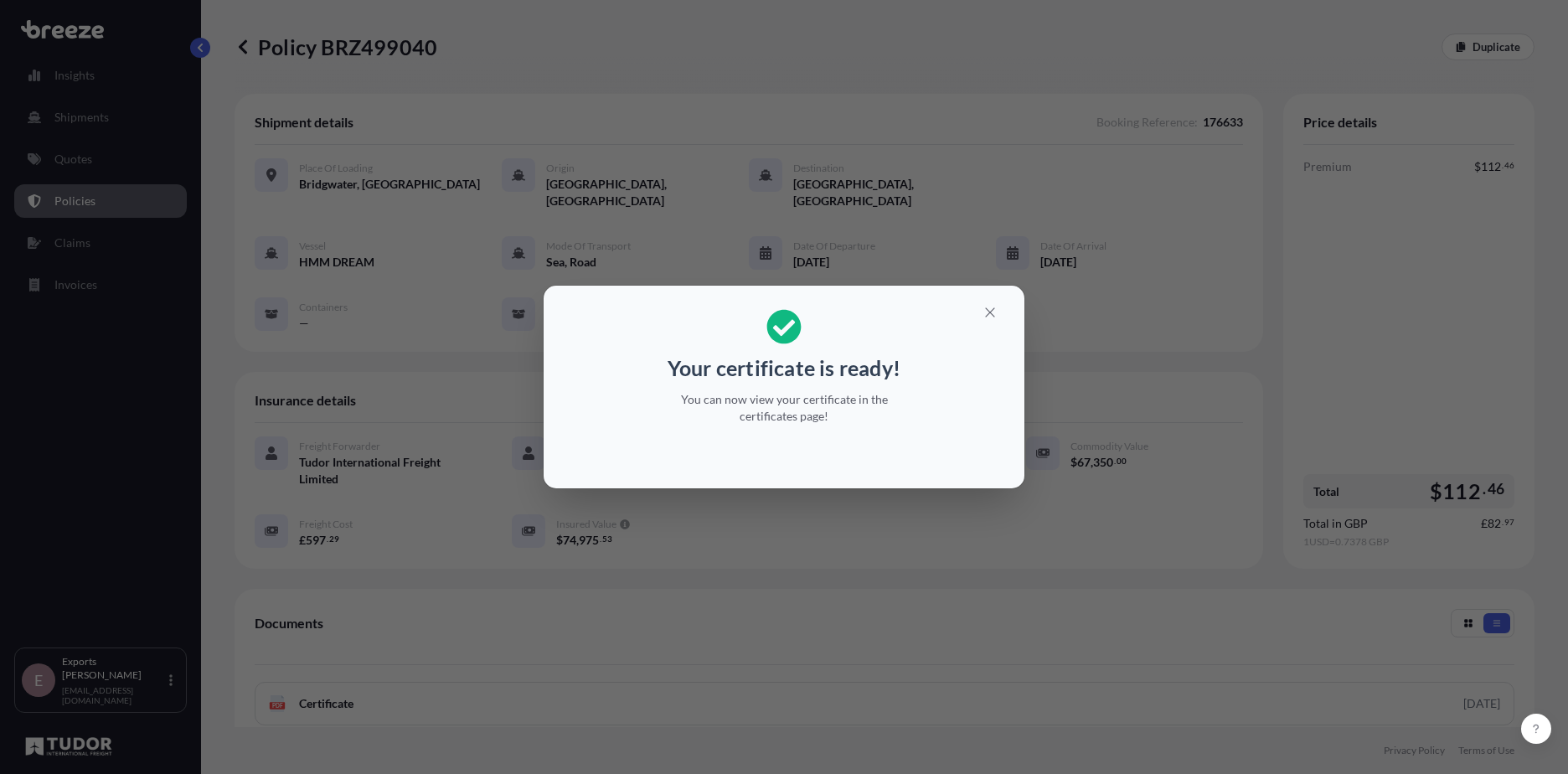
click at [987, 531] on div "Your certificate is ready! You can now view your certificate in the certificate…" at bounding box center [784, 387] width 1568 height 774
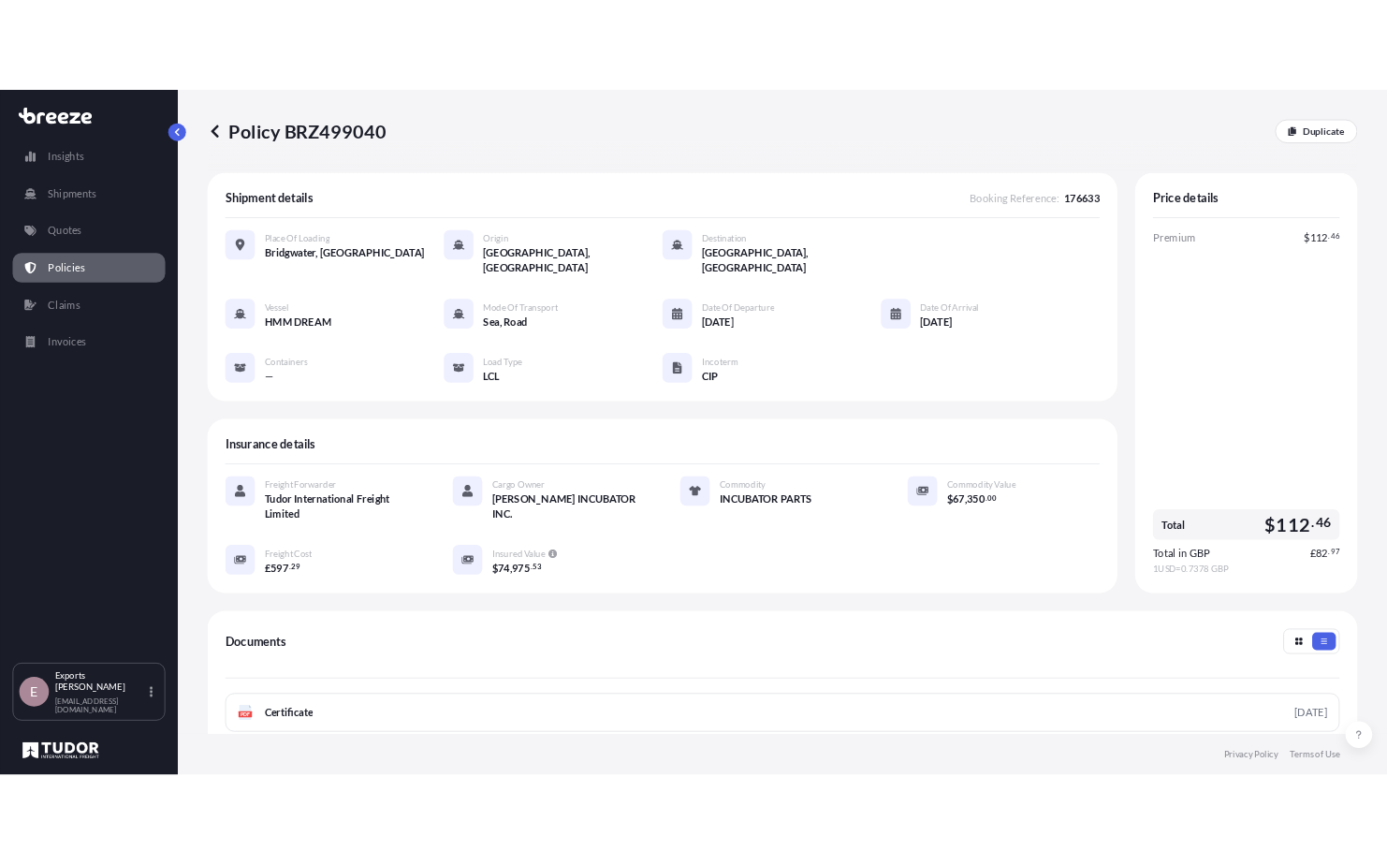
scroll to position [187, 0]
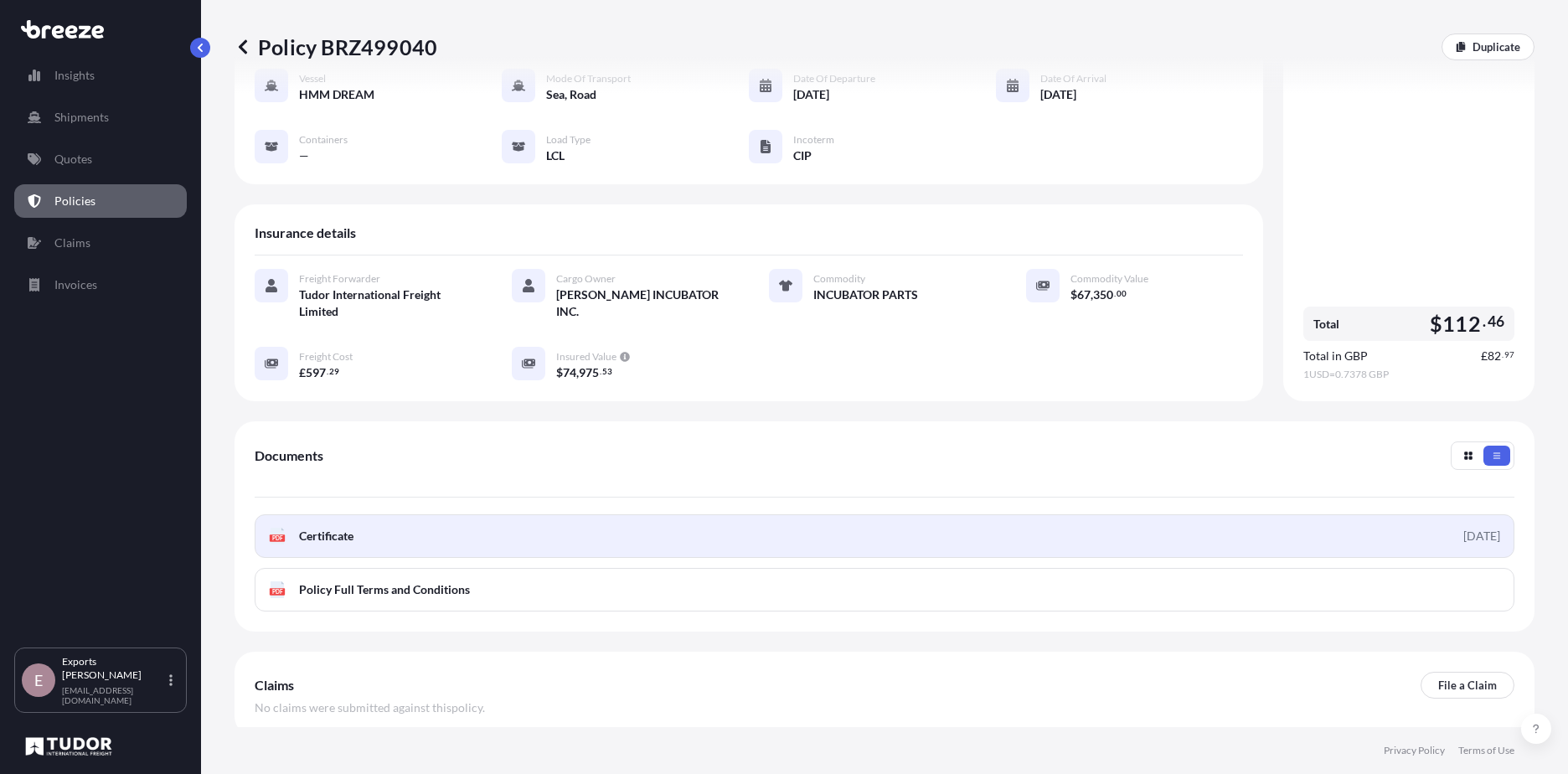
click at [778, 522] on link "PDF Certificate [DATE]" at bounding box center [885, 536] width 1259 height 44
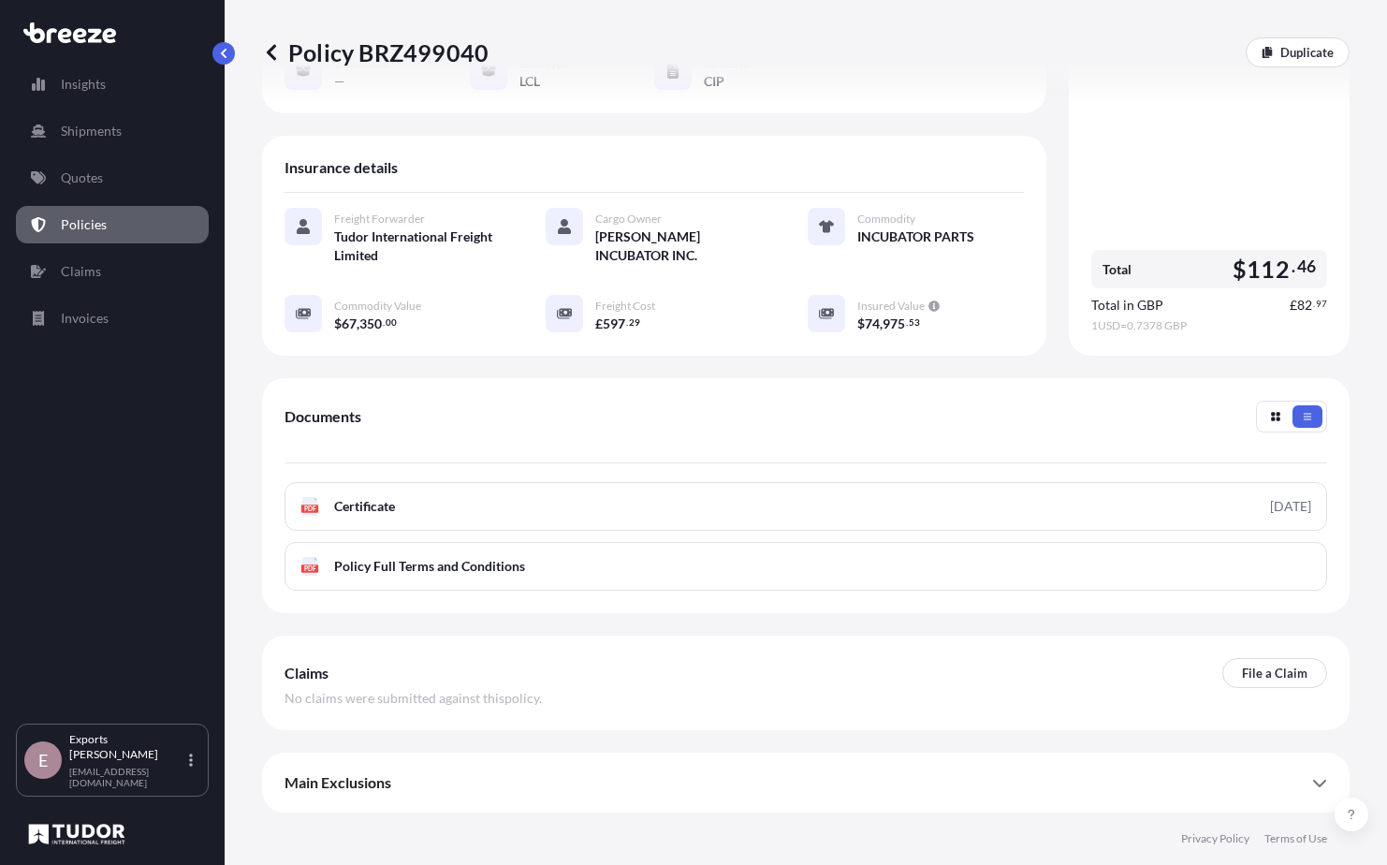
scroll to position [299, 0]
click at [1181, 821] on footer "Privacy Policy Terms of Use" at bounding box center [806, 839] width 1163 height 52
click at [1118, 800] on div "Main Exclusions" at bounding box center [806, 782] width 1043 height 45
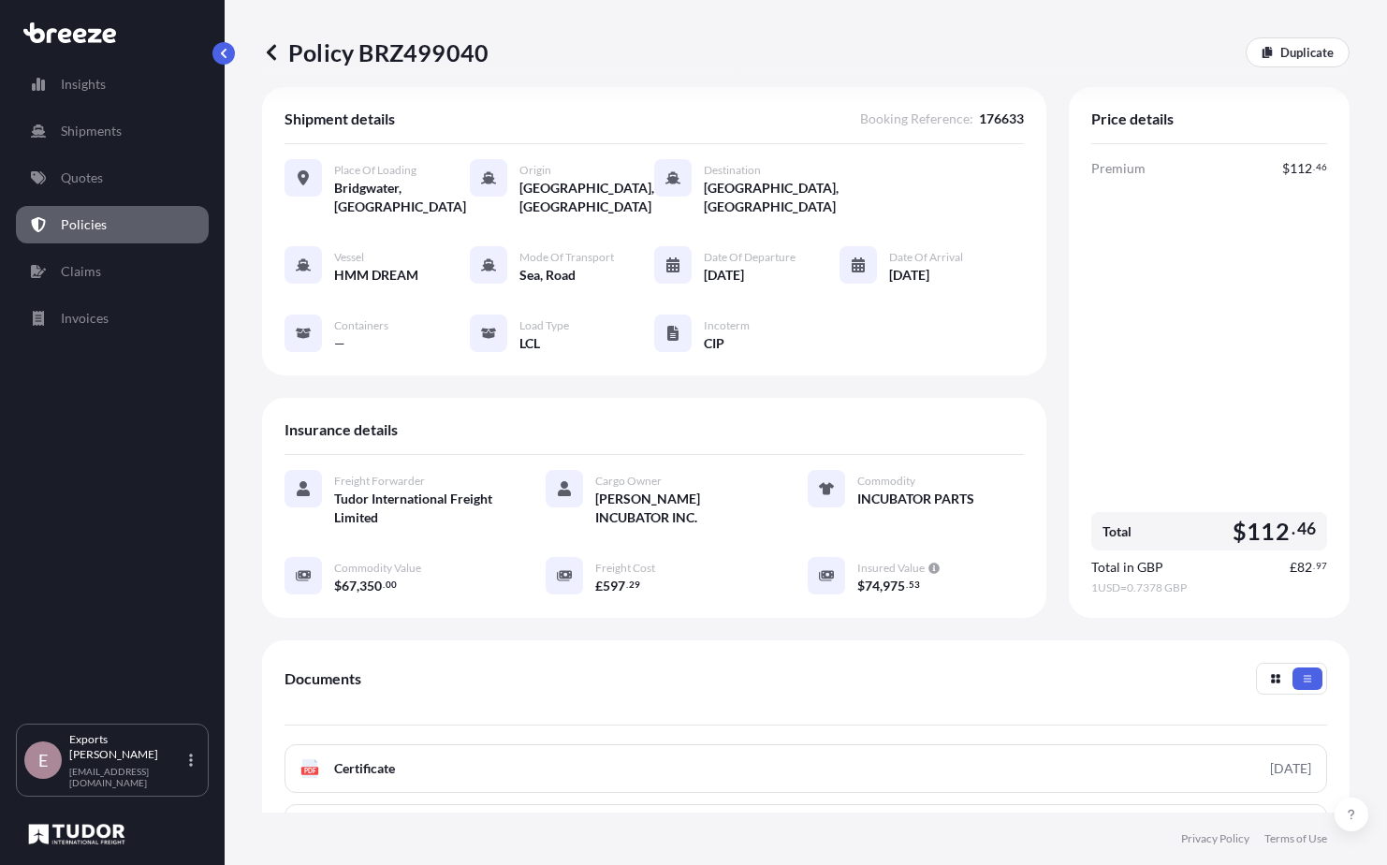
scroll to position [0, 0]
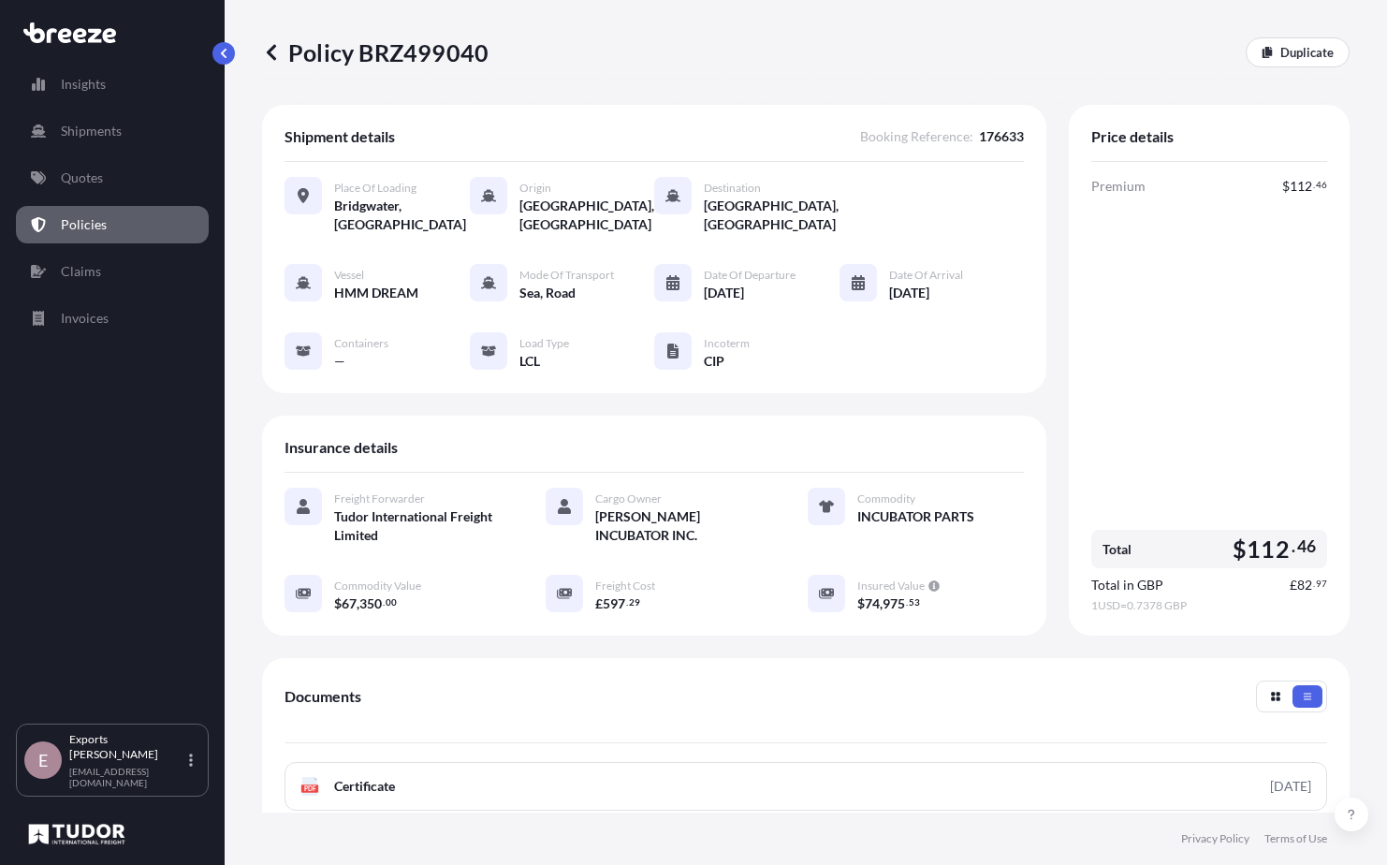
click at [144, 211] on link "Policies" at bounding box center [112, 224] width 193 height 37
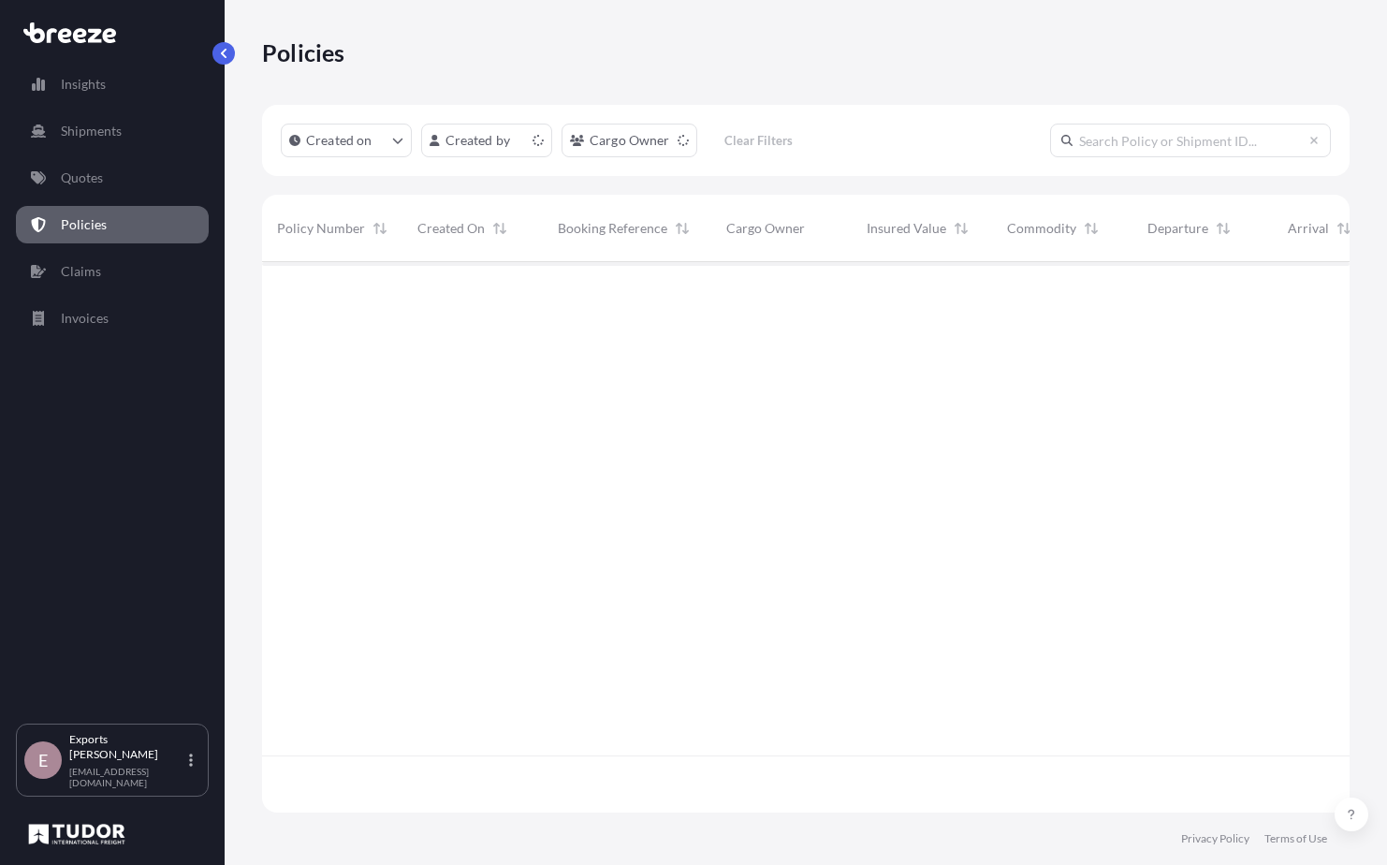
scroll to position [547, 1074]
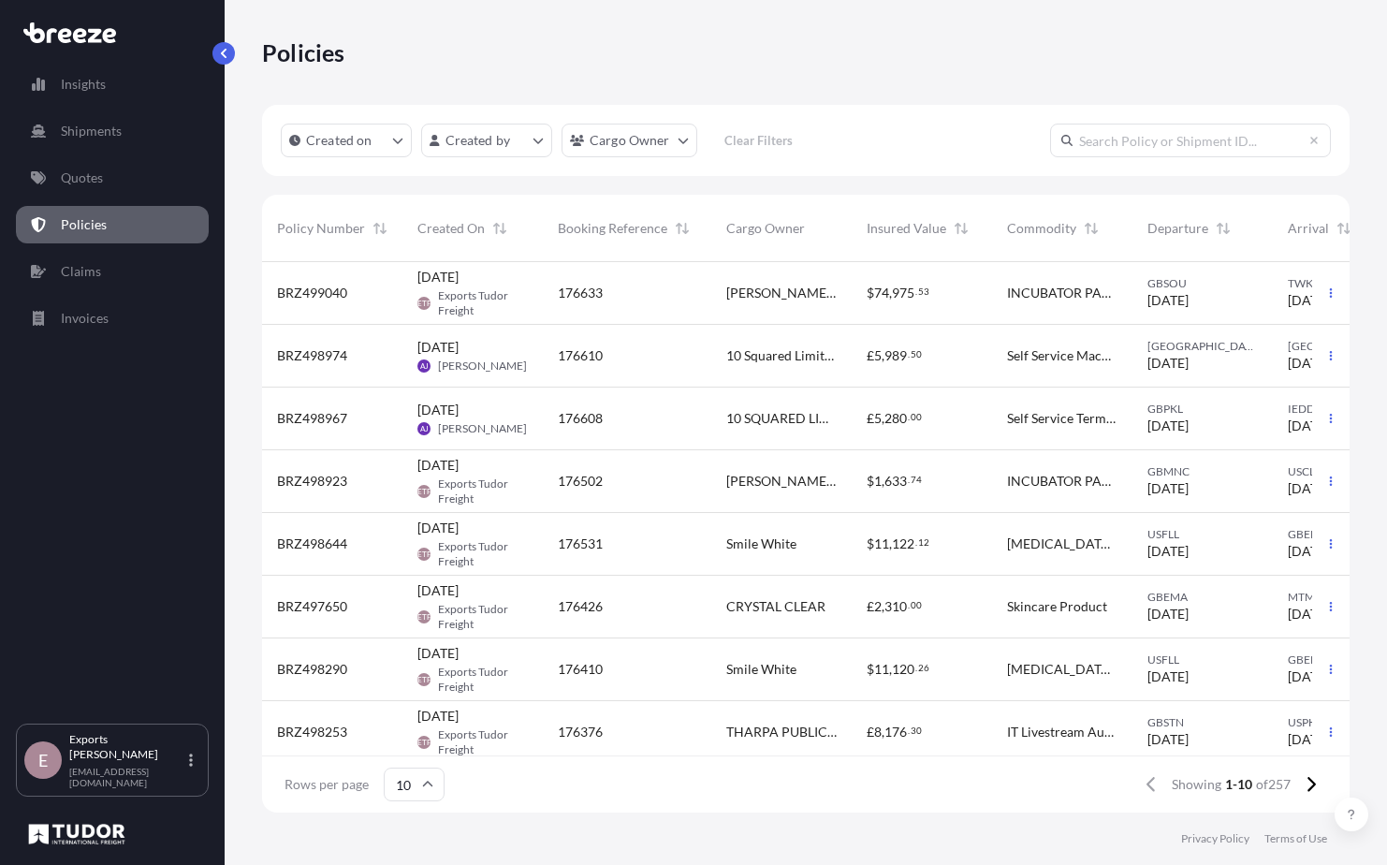
click at [664, 383] on div "176610" at bounding box center [627, 356] width 169 height 63
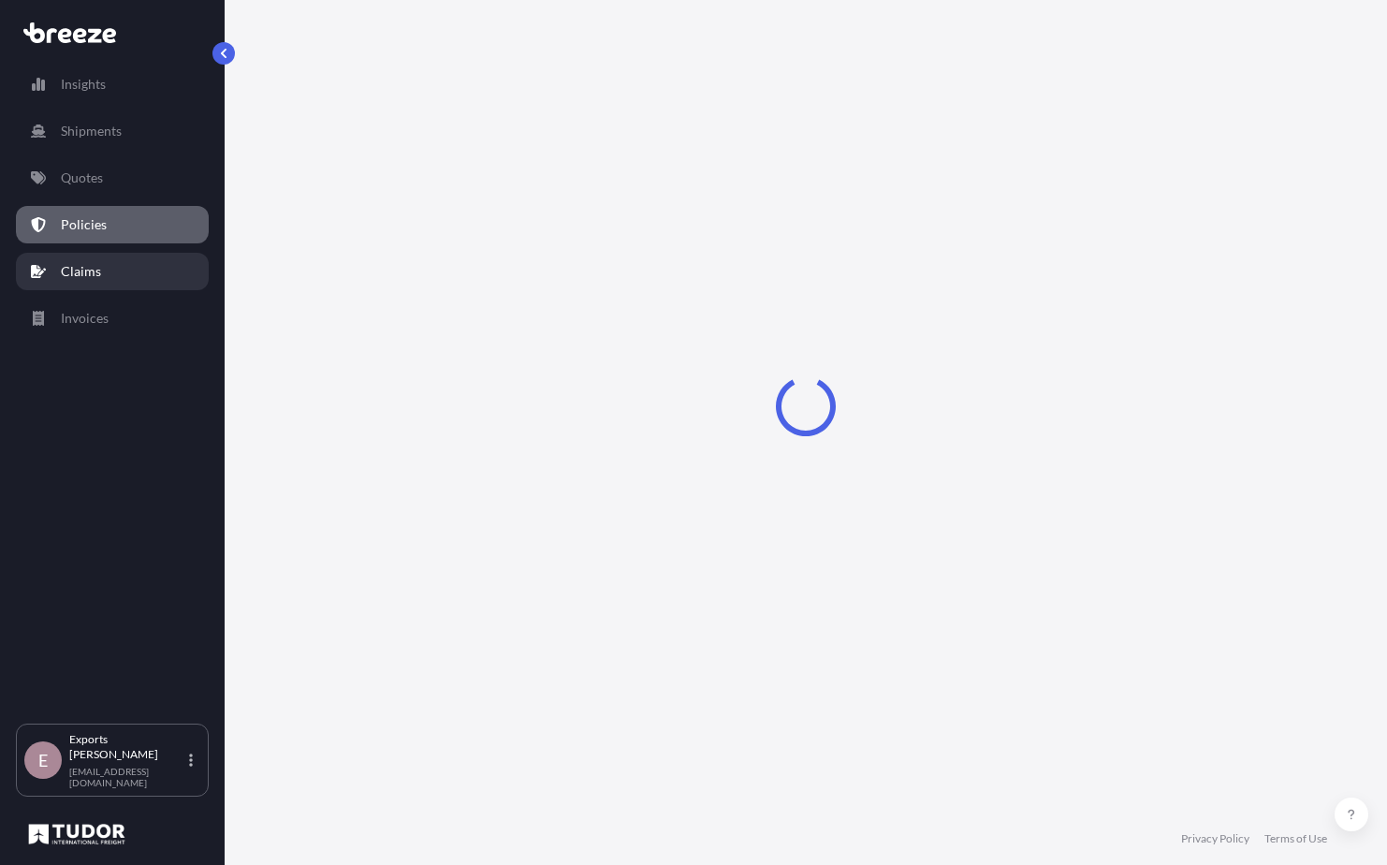
click at [71, 216] on p "Policies" at bounding box center [84, 224] width 46 height 19
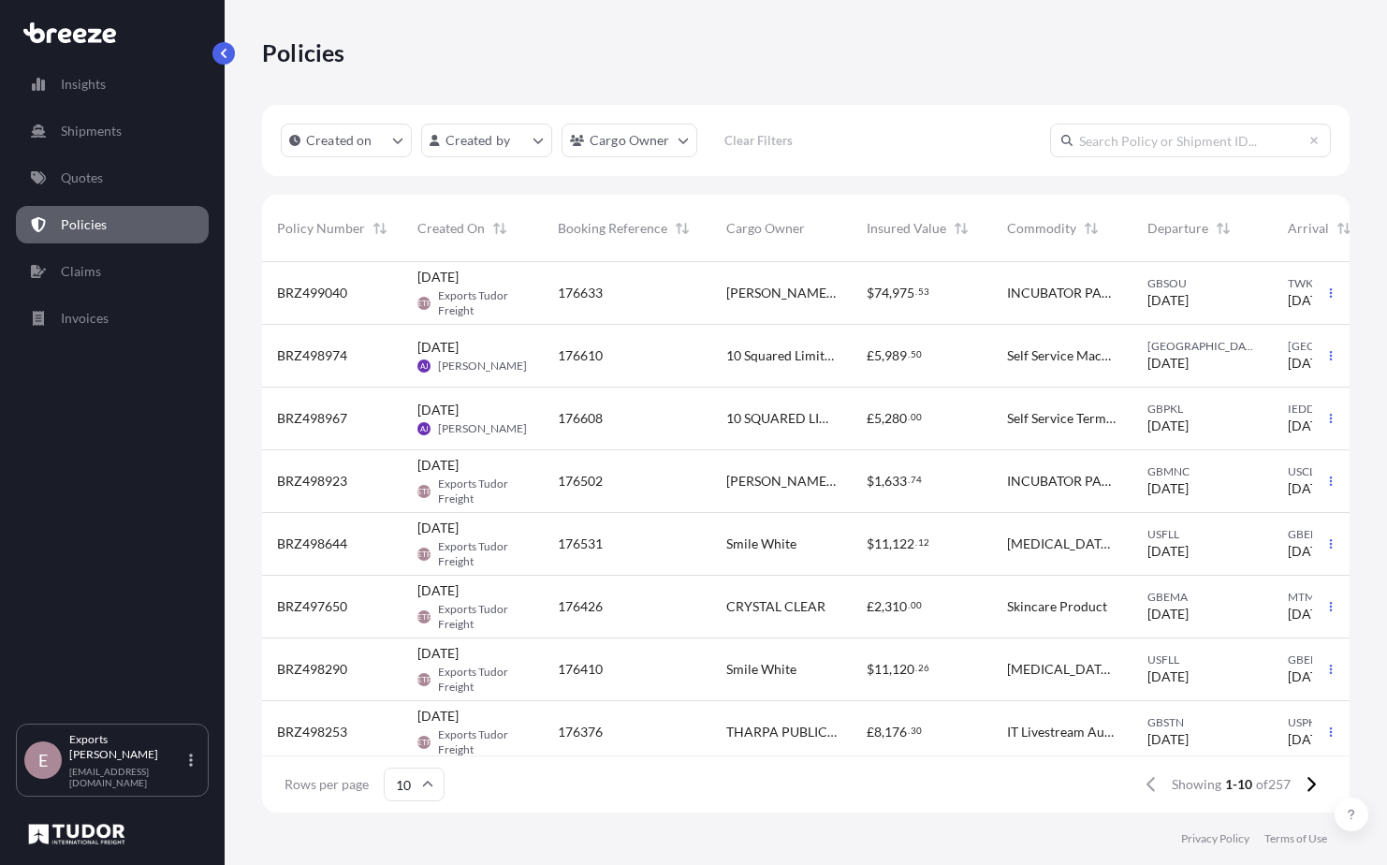
scroll to position [547, 1074]
click at [777, 292] on span "[PERSON_NAME] INCUBATOR INC." at bounding box center [781, 293] width 110 height 19
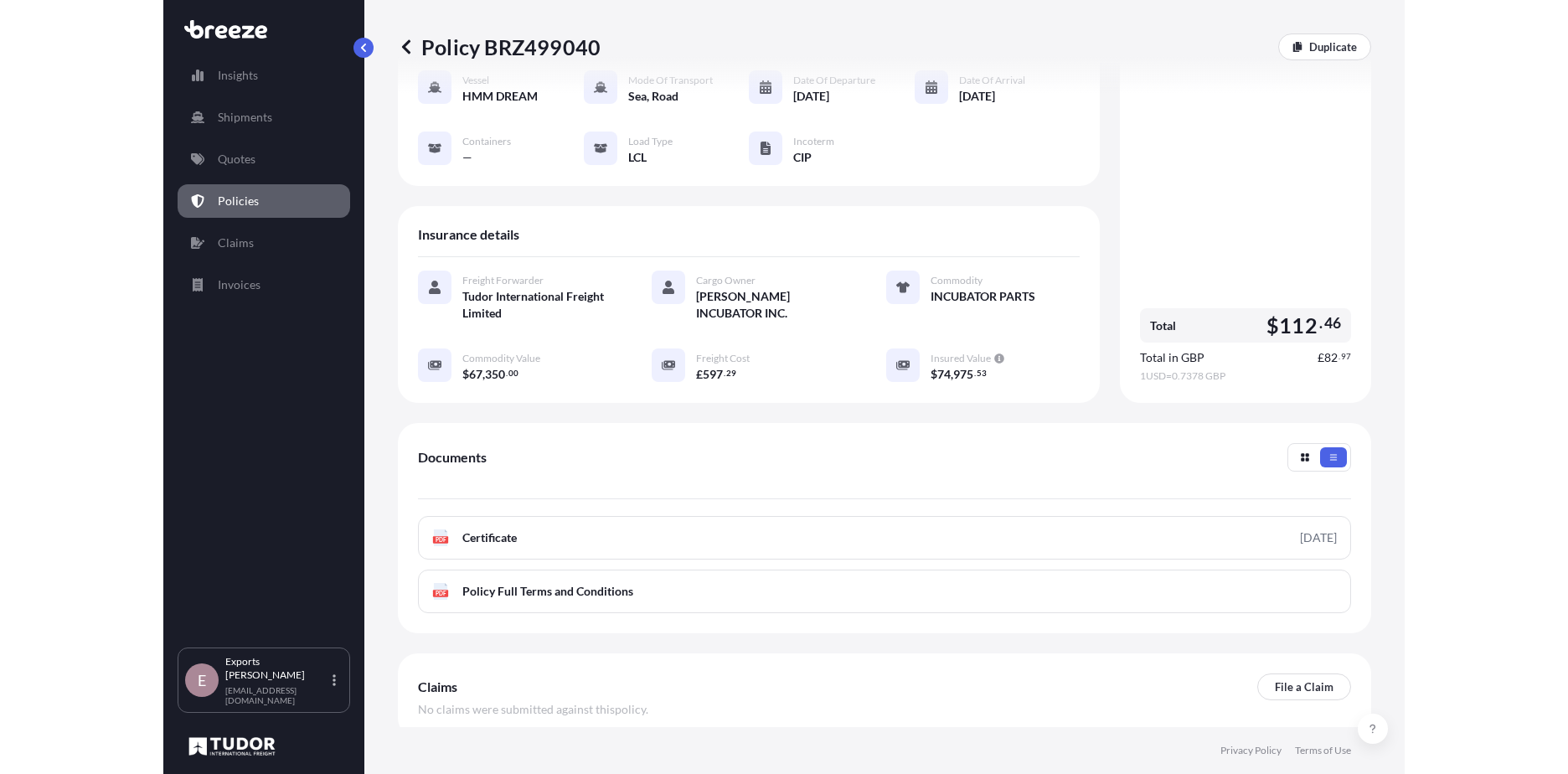
scroll to position [167, 0]
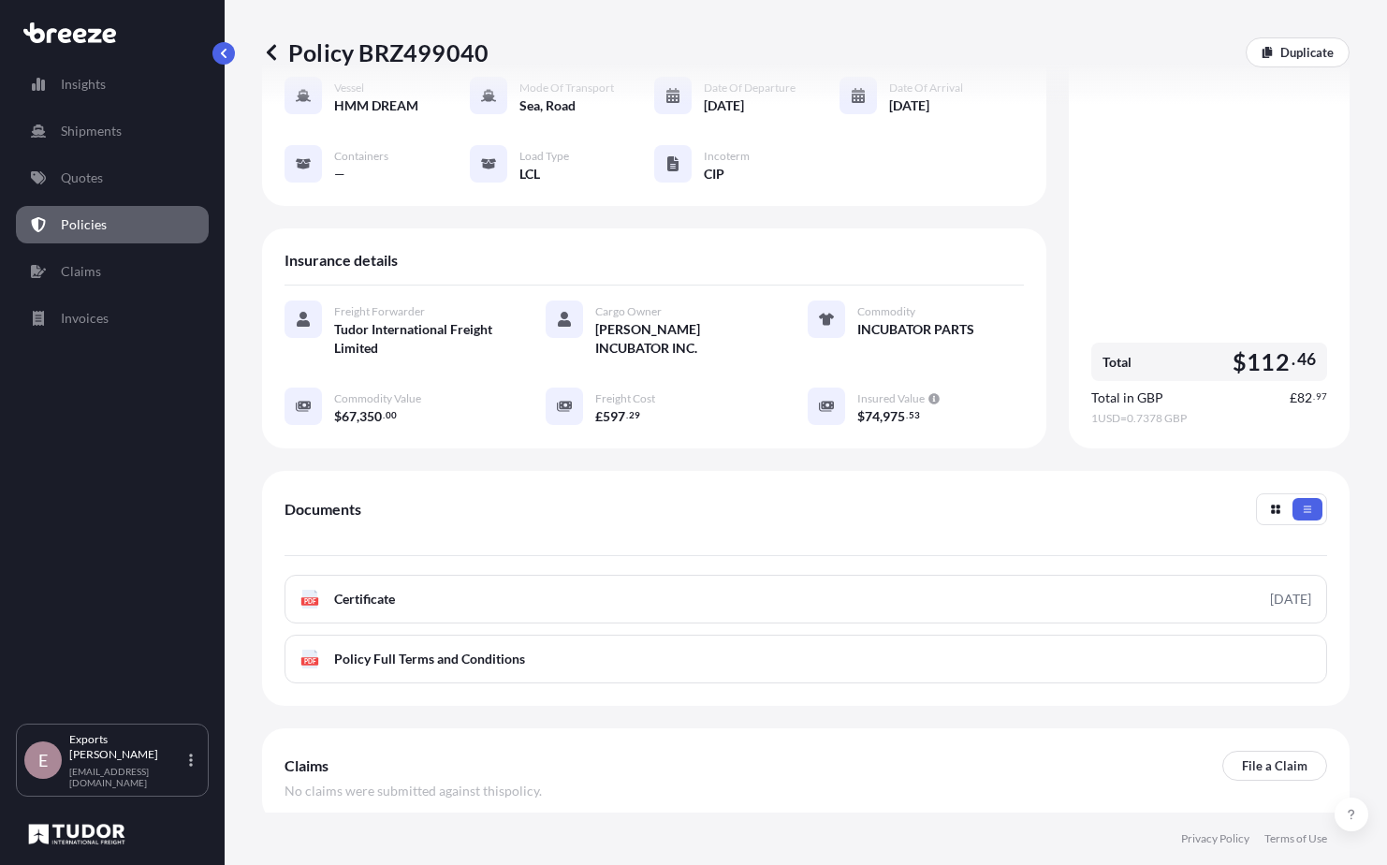
click at [1247, 374] on span "112" at bounding box center [1268, 361] width 43 height 23
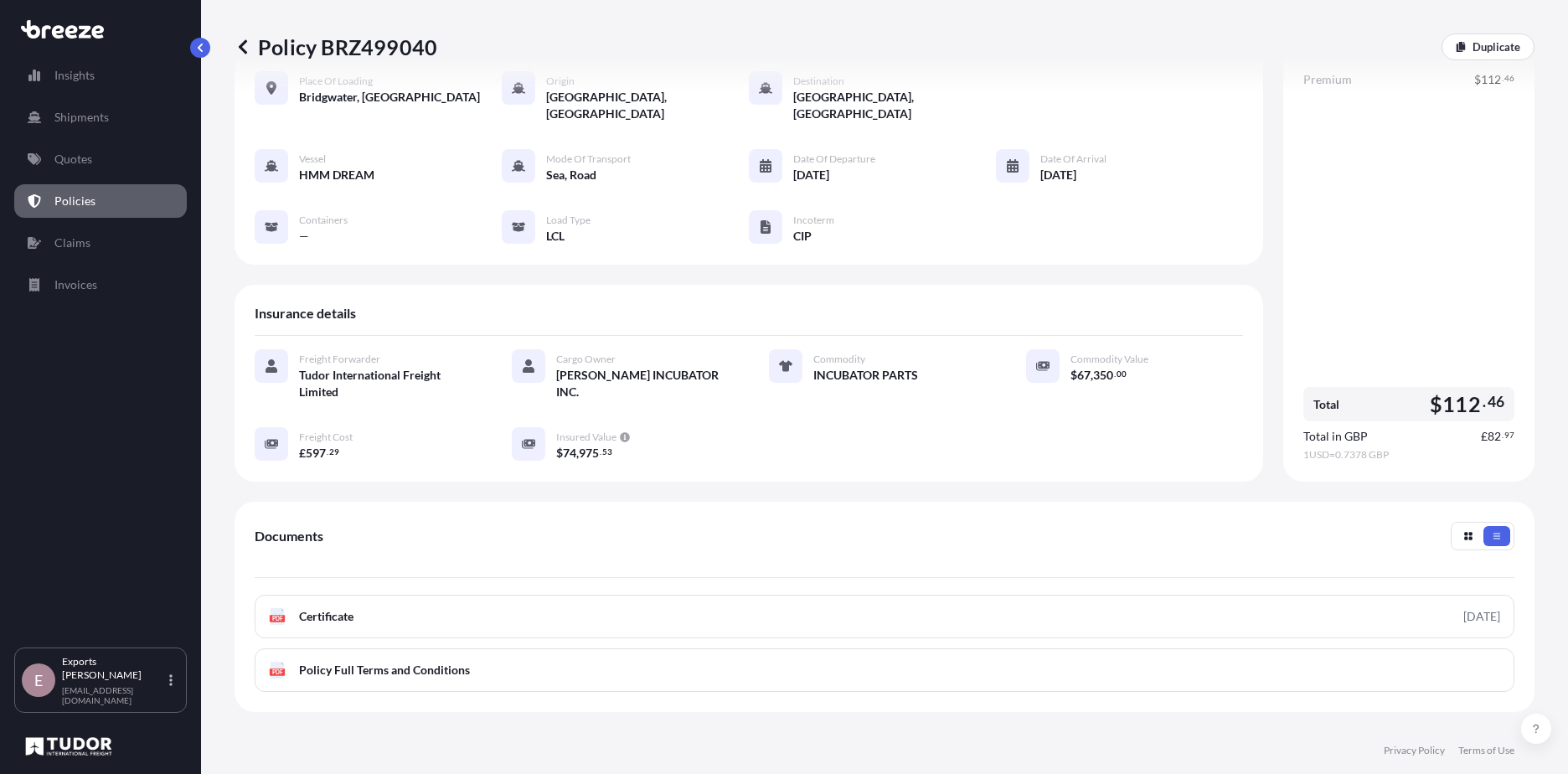
scroll to position [0, 0]
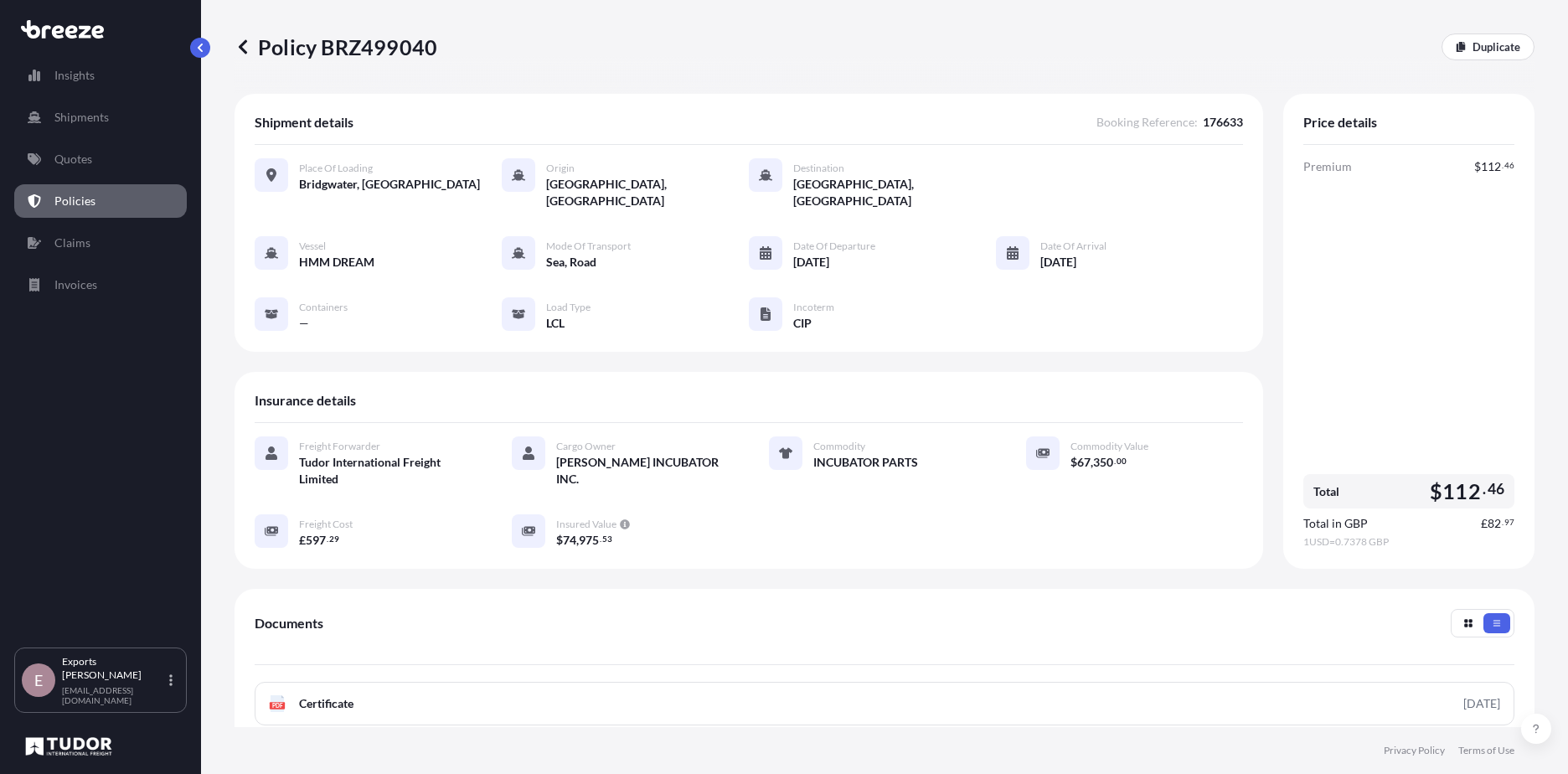
click at [249, 47] on icon at bounding box center [242, 47] width 17 height 17
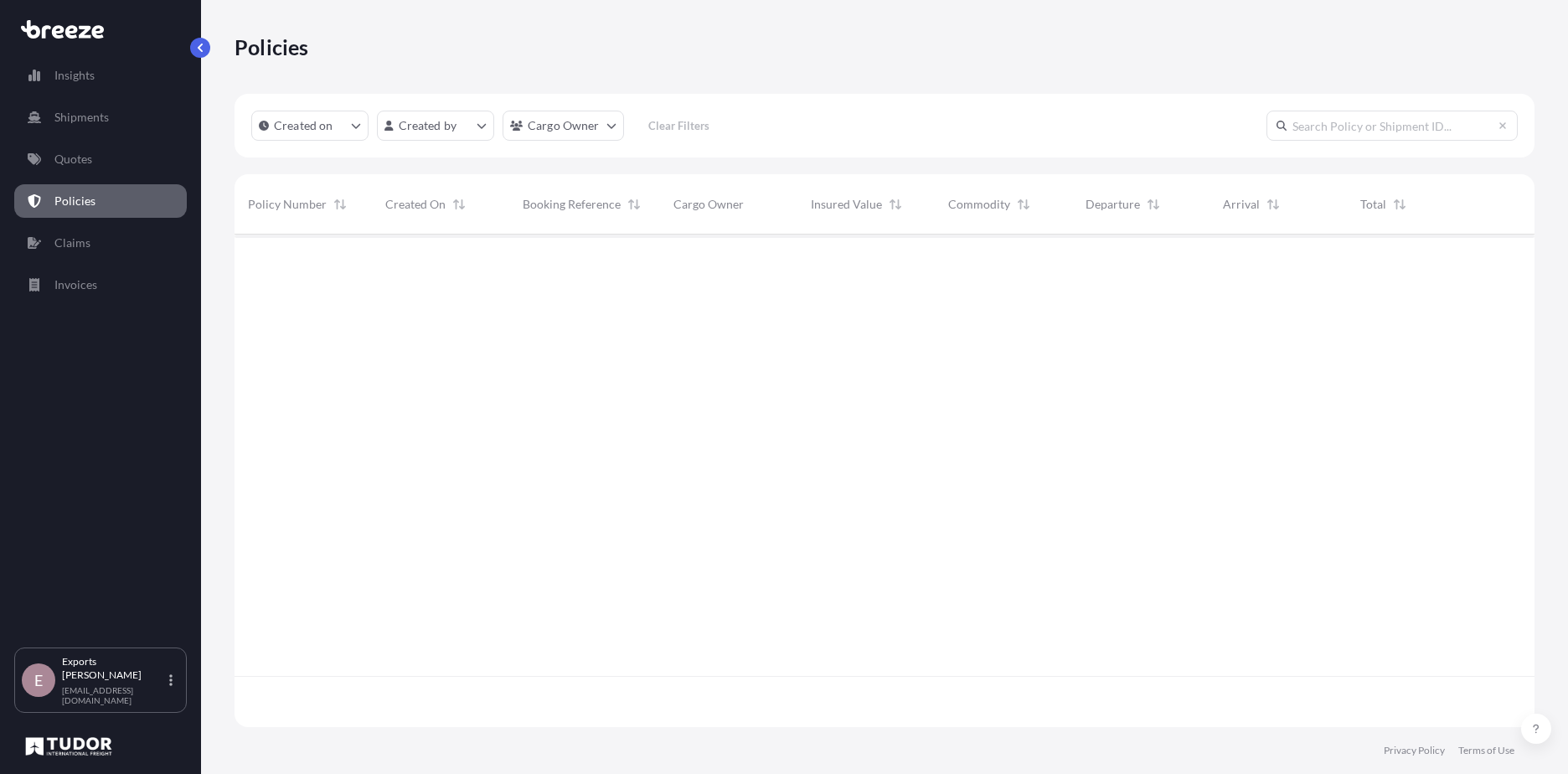
scroll to position [489, 1287]
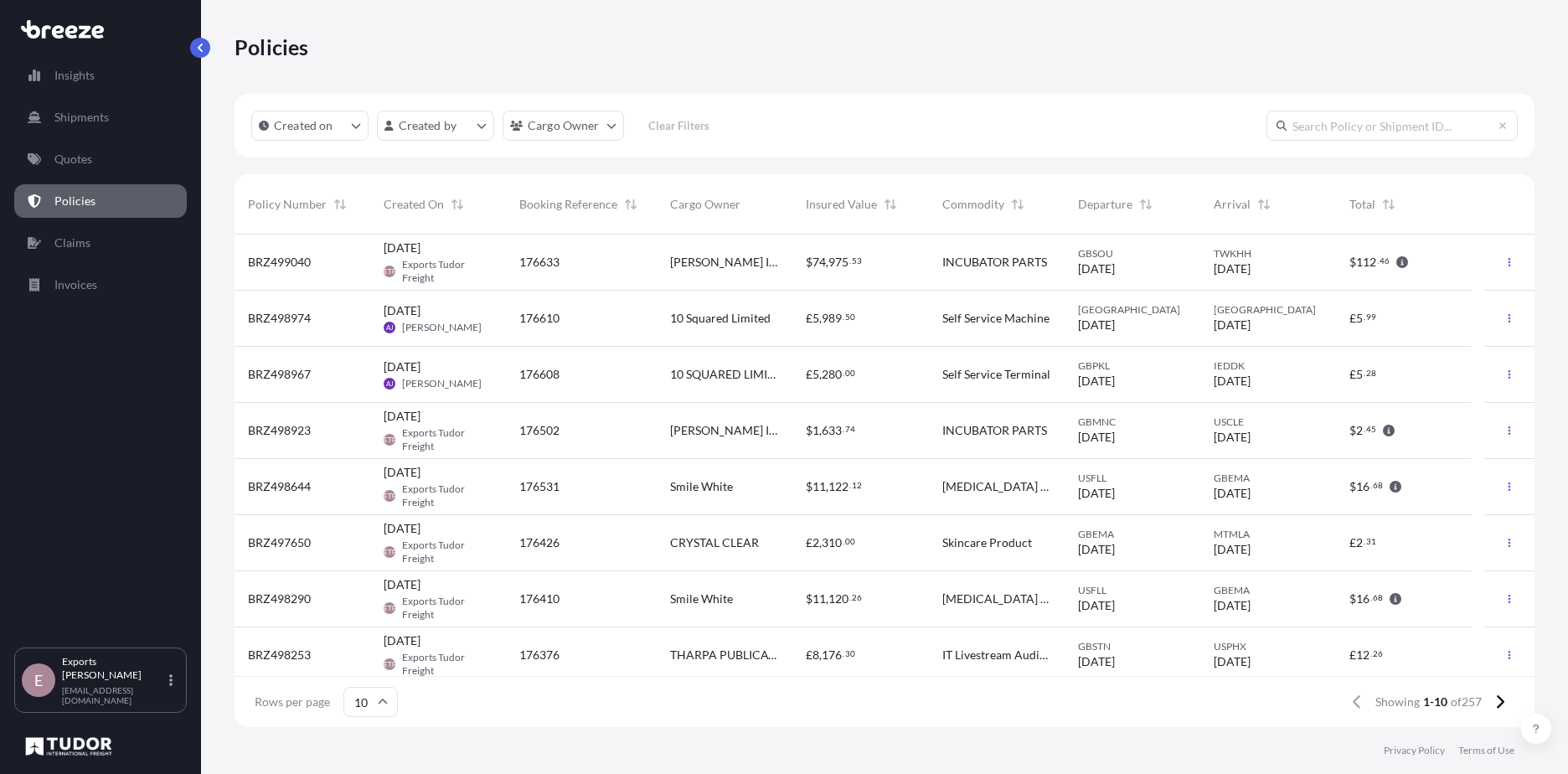
click at [420, 255] on span "[DATE]" at bounding box center [402, 248] width 37 height 17
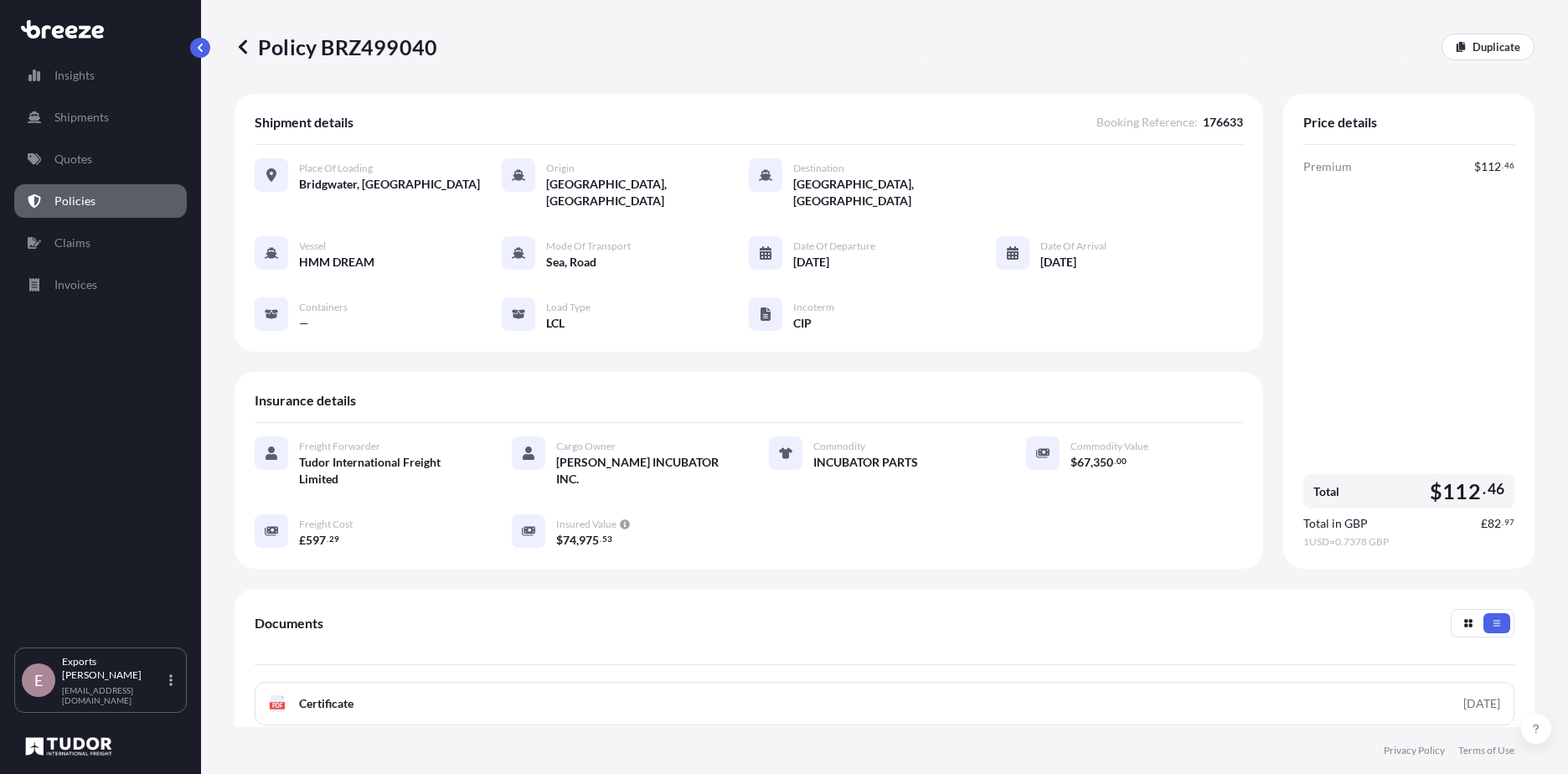
click at [335, 236] on div "Vessel" at bounding box center [336, 244] width 75 height 17
drag, startPoint x: 335, startPoint y: 246, endPoint x: 261, endPoint y: 249, distance: 74.1
click at [326, 254] on span "HMM DREAM" at bounding box center [336, 262] width 75 height 17
click at [259, 236] on div at bounding box center [271, 252] width 33 height 33
click at [278, 243] on div at bounding box center [271, 252] width 33 height 33
